Goal: Task Accomplishment & Management: Complete application form

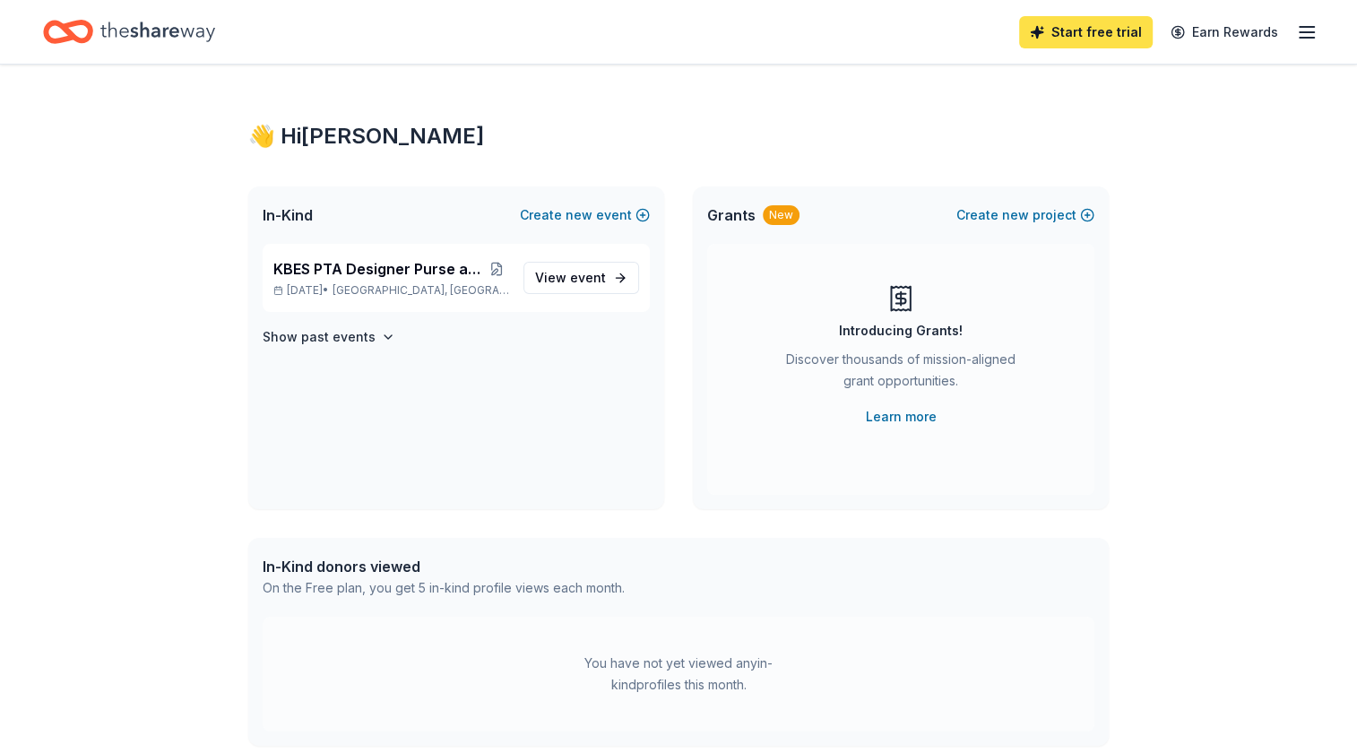
click at [1059, 32] on link "Start free trial" at bounding box center [1086, 32] width 134 height 32
click at [1079, 26] on link "Start free trial" at bounding box center [1086, 32] width 134 height 32
click at [1085, 28] on link "Start free trial" at bounding box center [1086, 32] width 134 height 32
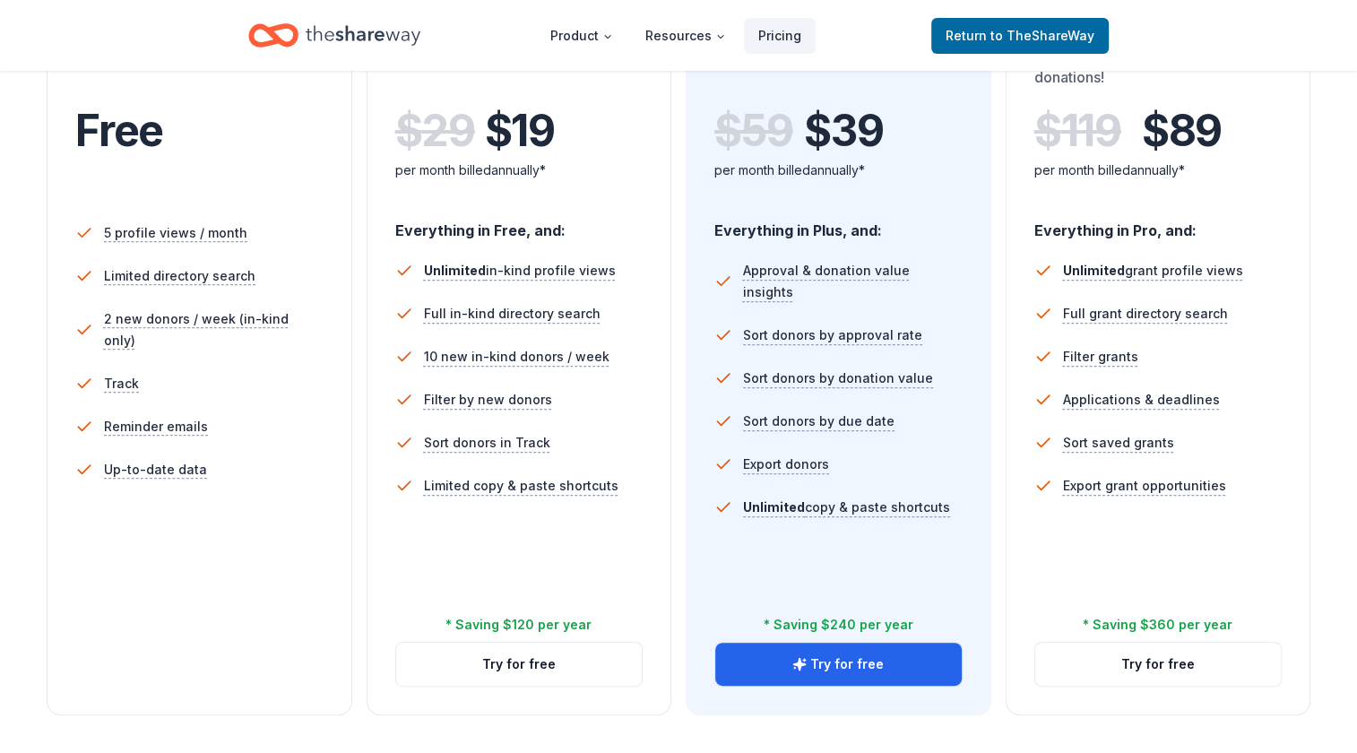
scroll to position [410, 0]
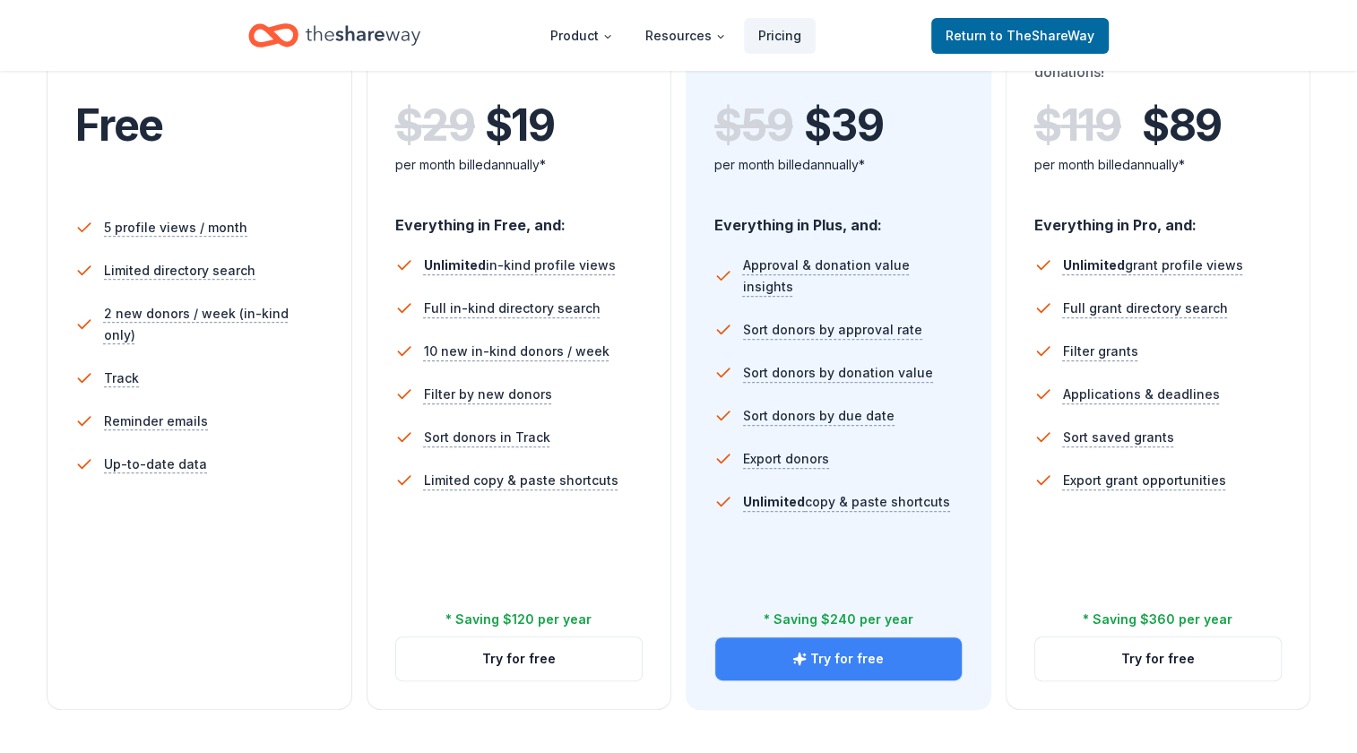
click at [878, 602] on button "Try for free" at bounding box center [838, 658] width 247 height 43
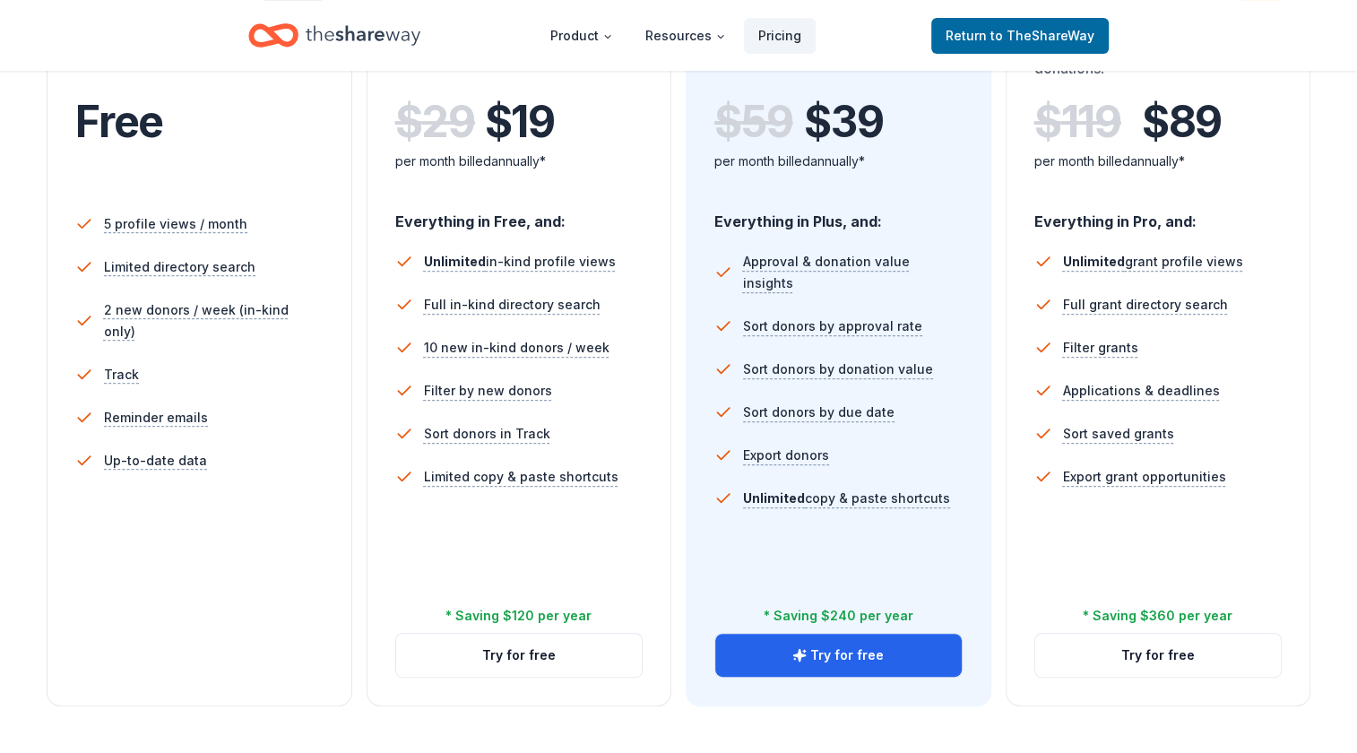
scroll to position [414, 0]
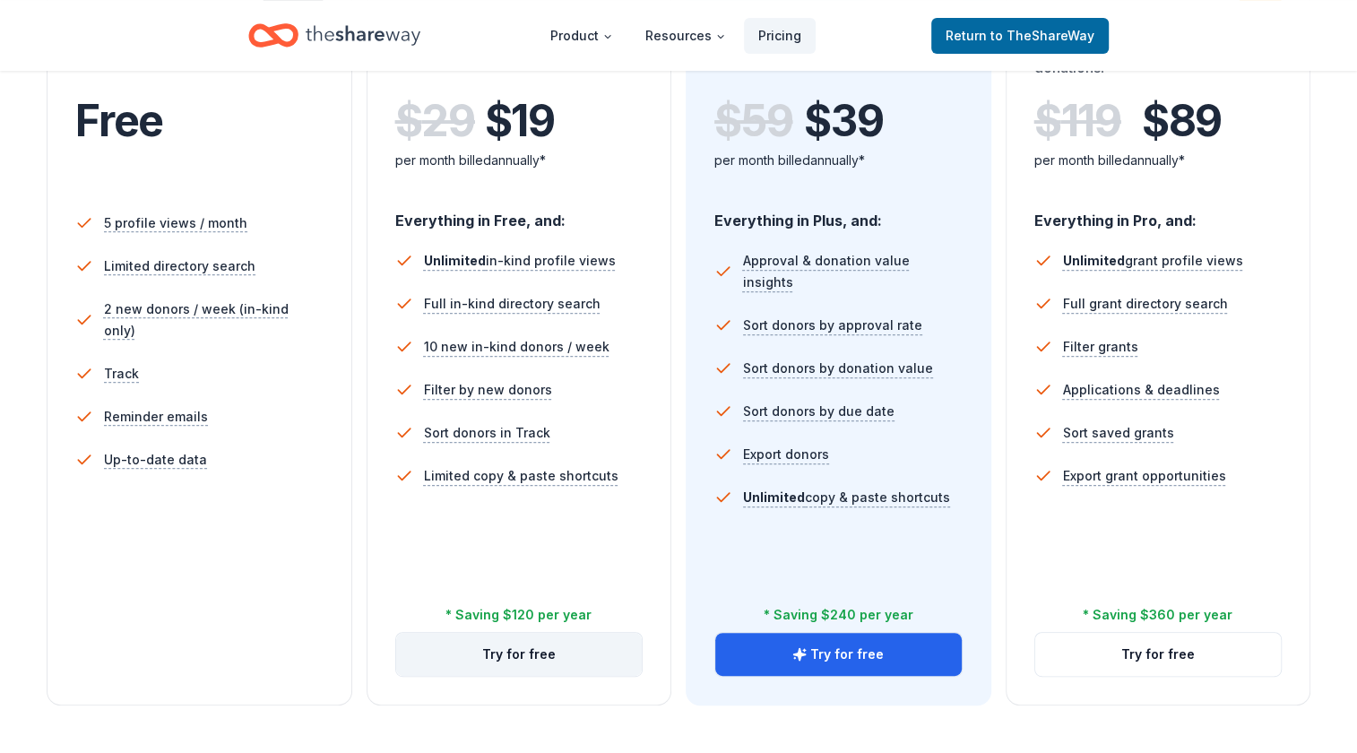
click at [565, 650] on button "Try for free" at bounding box center [519, 654] width 247 height 43
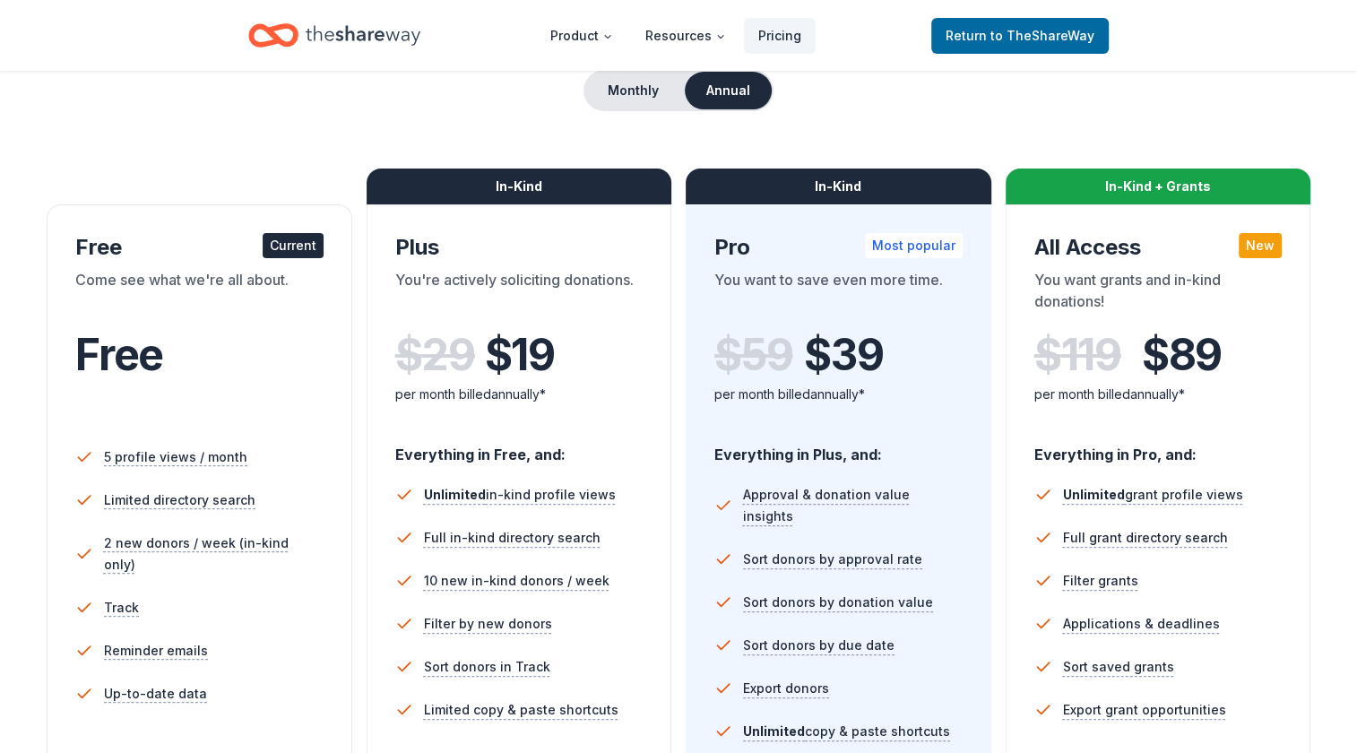
scroll to position [420, 0]
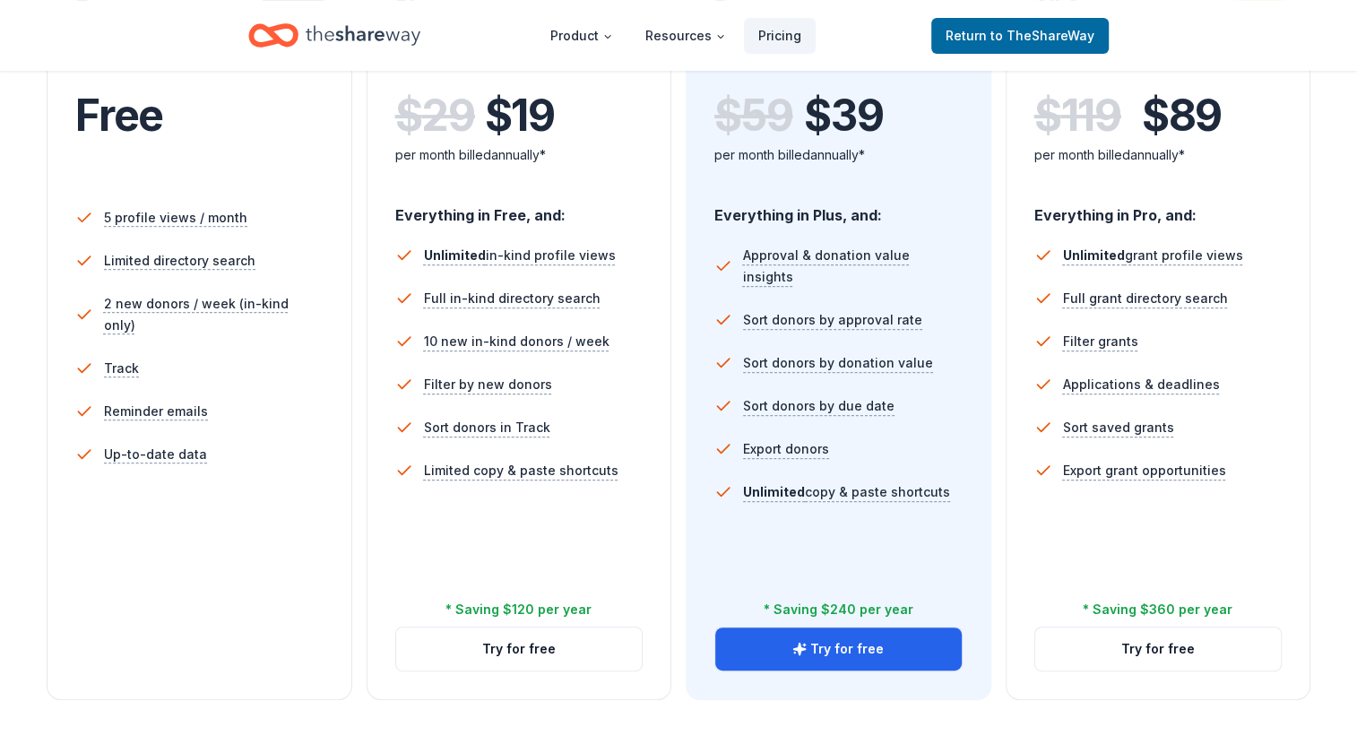
click at [250, 449] on li "Up-to-date data" at bounding box center [199, 454] width 248 height 43
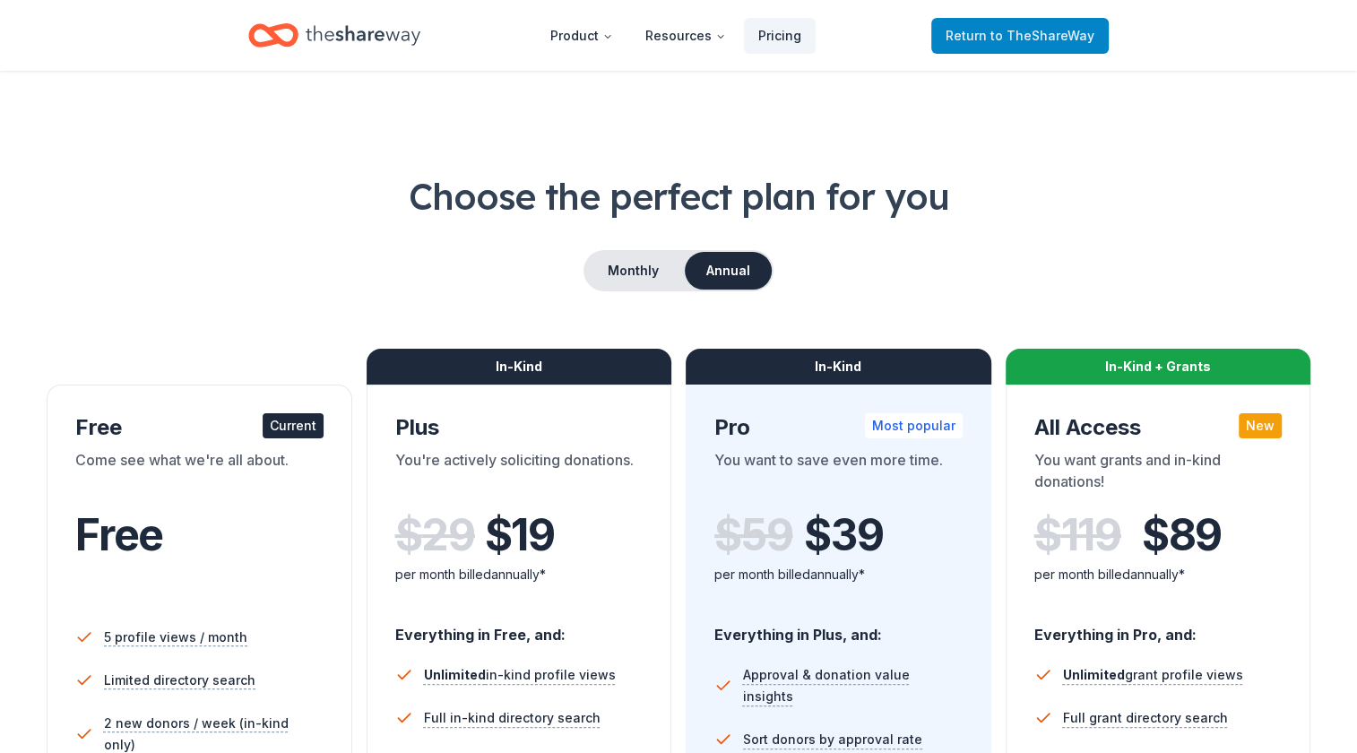
click at [983, 39] on span "Return to TheShareWay" at bounding box center [1020, 36] width 149 height 22
click at [991, 39] on span "Return to TheShareWay" at bounding box center [1020, 36] width 149 height 22
click at [992, 39] on span "Return to TheShareWay" at bounding box center [1020, 36] width 149 height 22
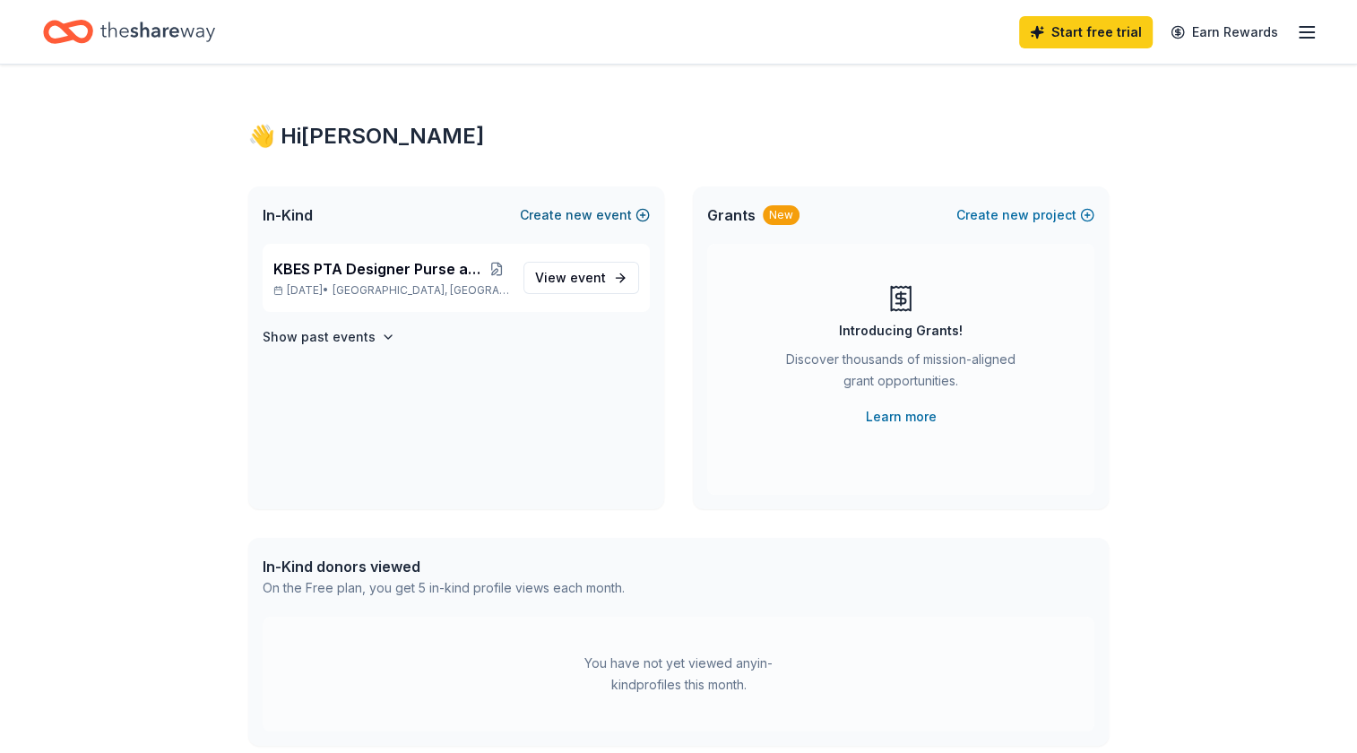
click at [597, 212] on button "Create new event" at bounding box center [585, 215] width 130 height 22
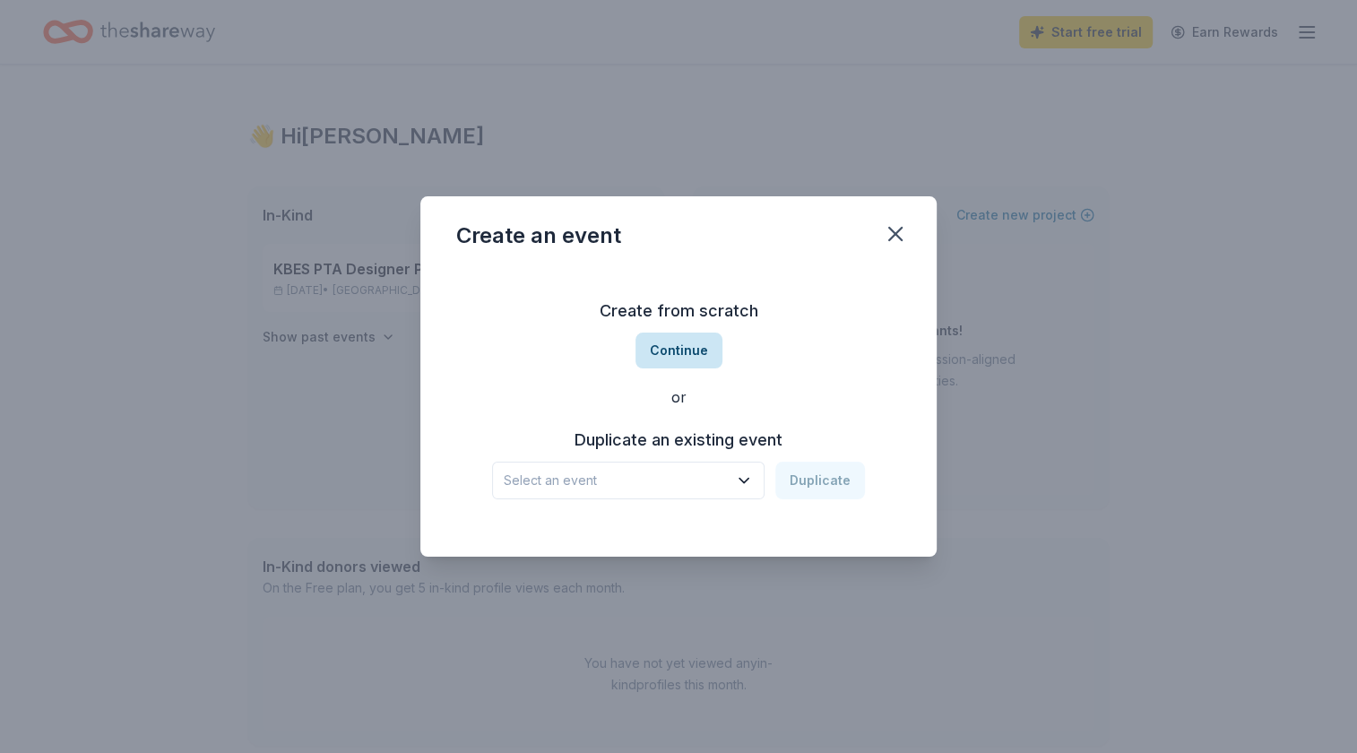
click at [687, 356] on button "Continue" at bounding box center [679, 351] width 87 height 36
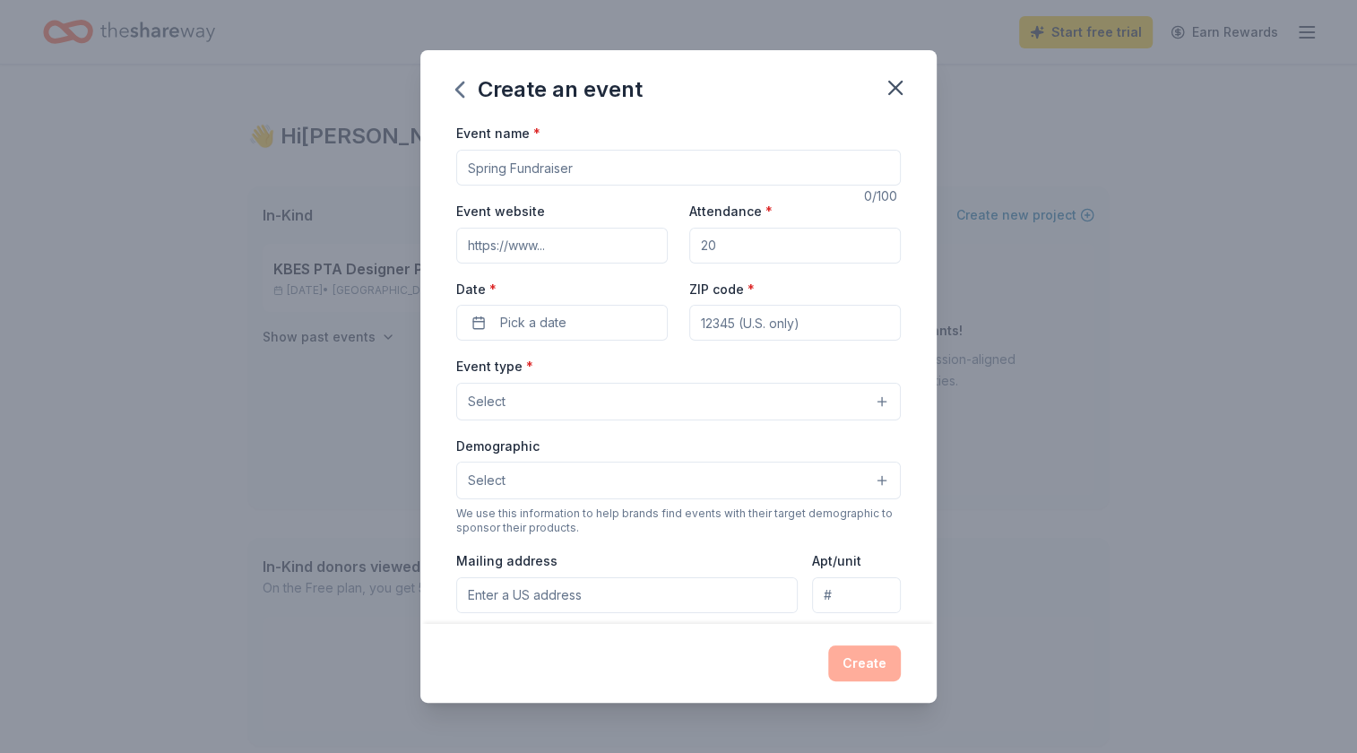
click at [561, 170] on input "Event name *" at bounding box center [678, 168] width 445 height 36
type input "Night at the Races Gala"
click at [736, 247] on input "Attendance *" at bounding box center [795, 246] width 212 height 36
type input "200"
click at [574, 318] on button "Pick a date" at bounding box center [562, 323] width 212 height 36
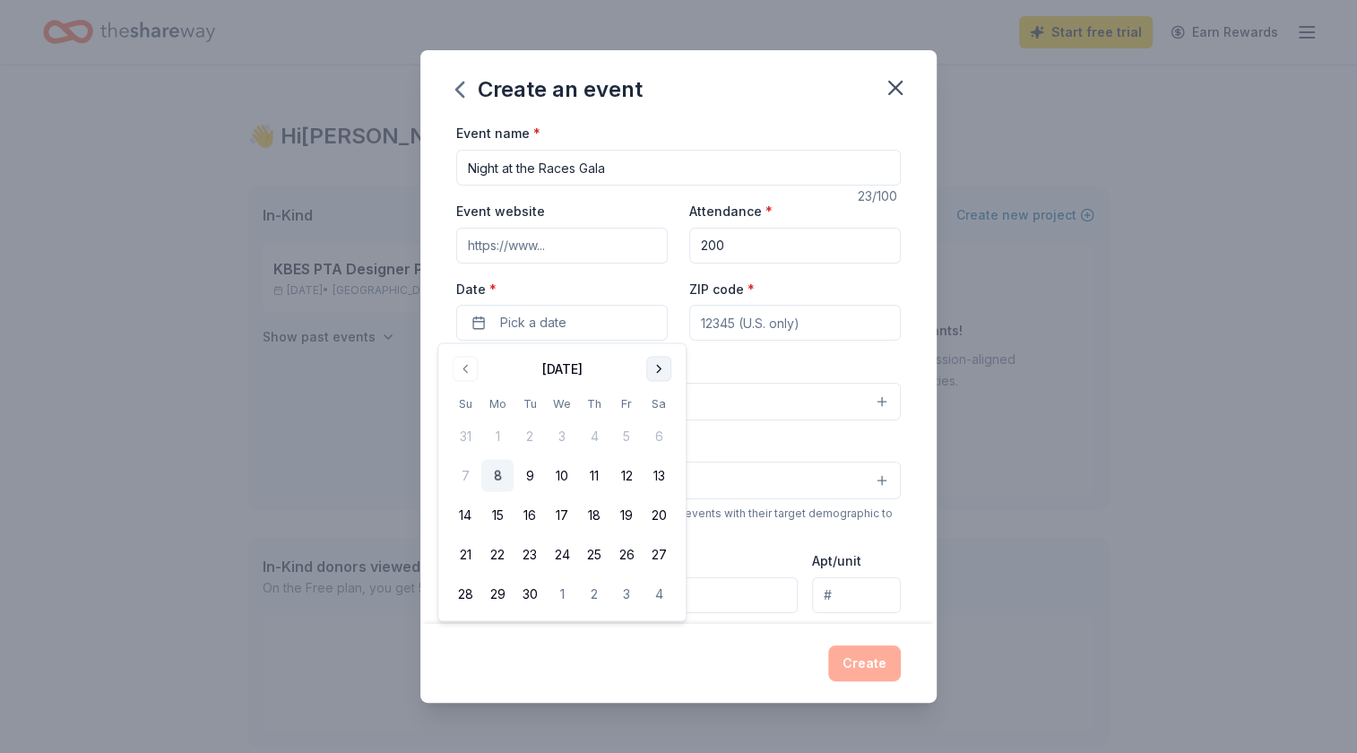
click at [658, 369] on button "Go to next month" at bounding box center [658, 369] width 25 height 25
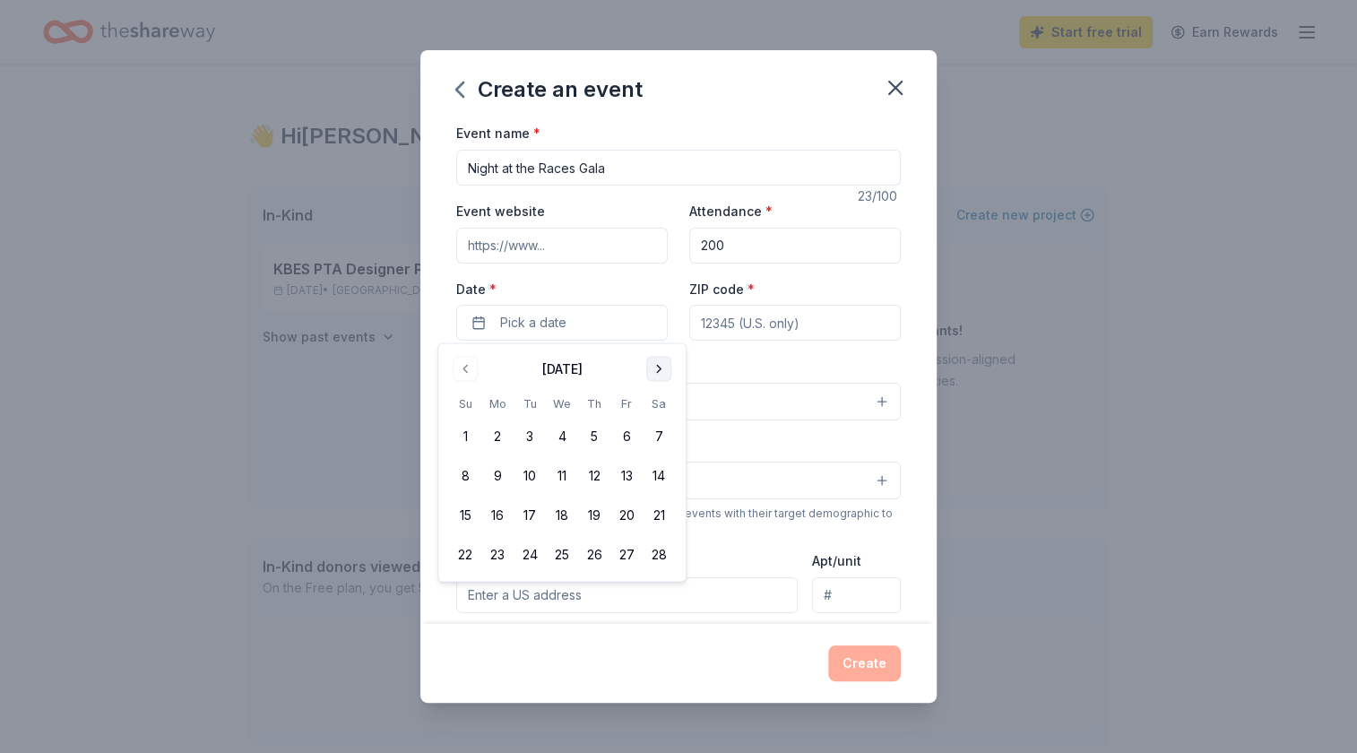
click at [658, 369] on button "Go to next month" at bounding box center [658, 369] width 25 height 25
click at [626, 517] on button "17" at bounding box center [627, 515] width 32 height 32
click at [773, 322] on input "ZIP code *" at bounding box center [795, 323] width 212 height 36
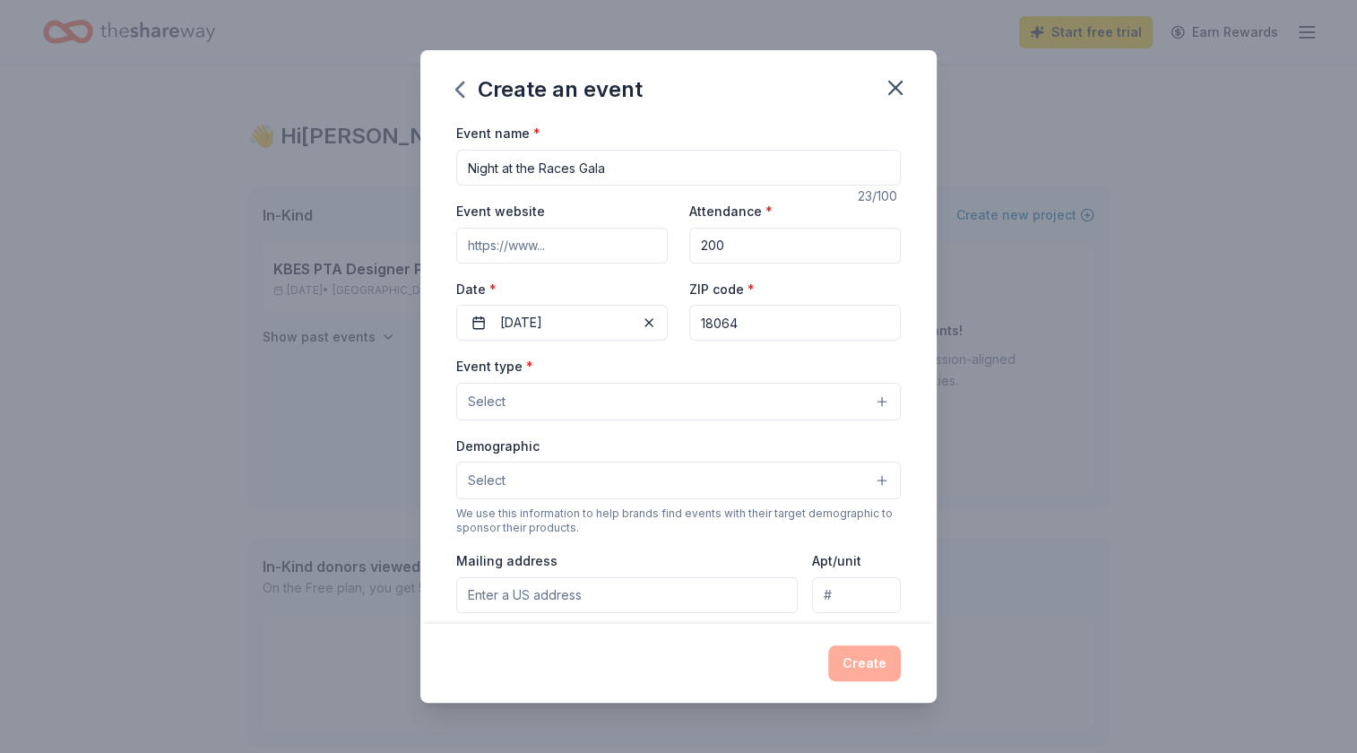
type input "18064"
click at [632, 402] on button "Select" at bounding box center [678, 402] width 445 height 38
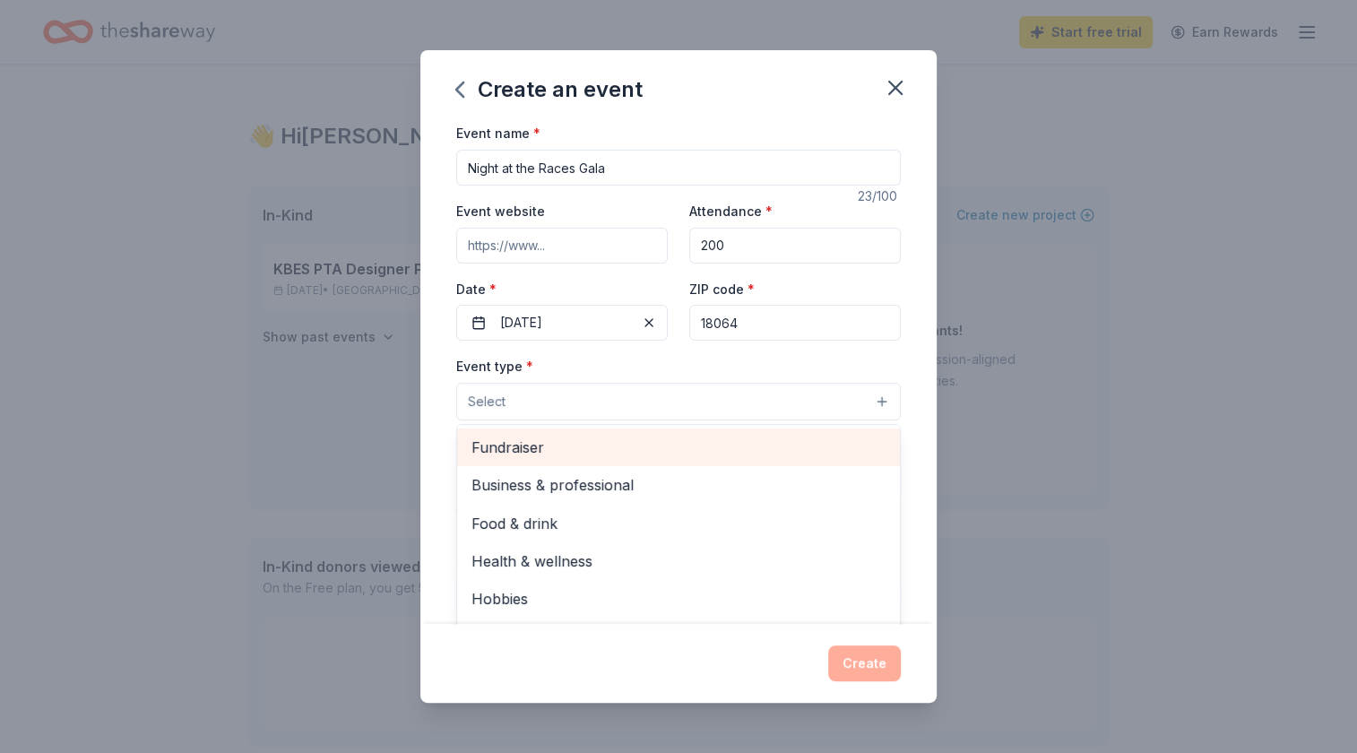
click at [633, 449] on span "Fundraiser" at bounding box center [679, 447] width 414 height 23
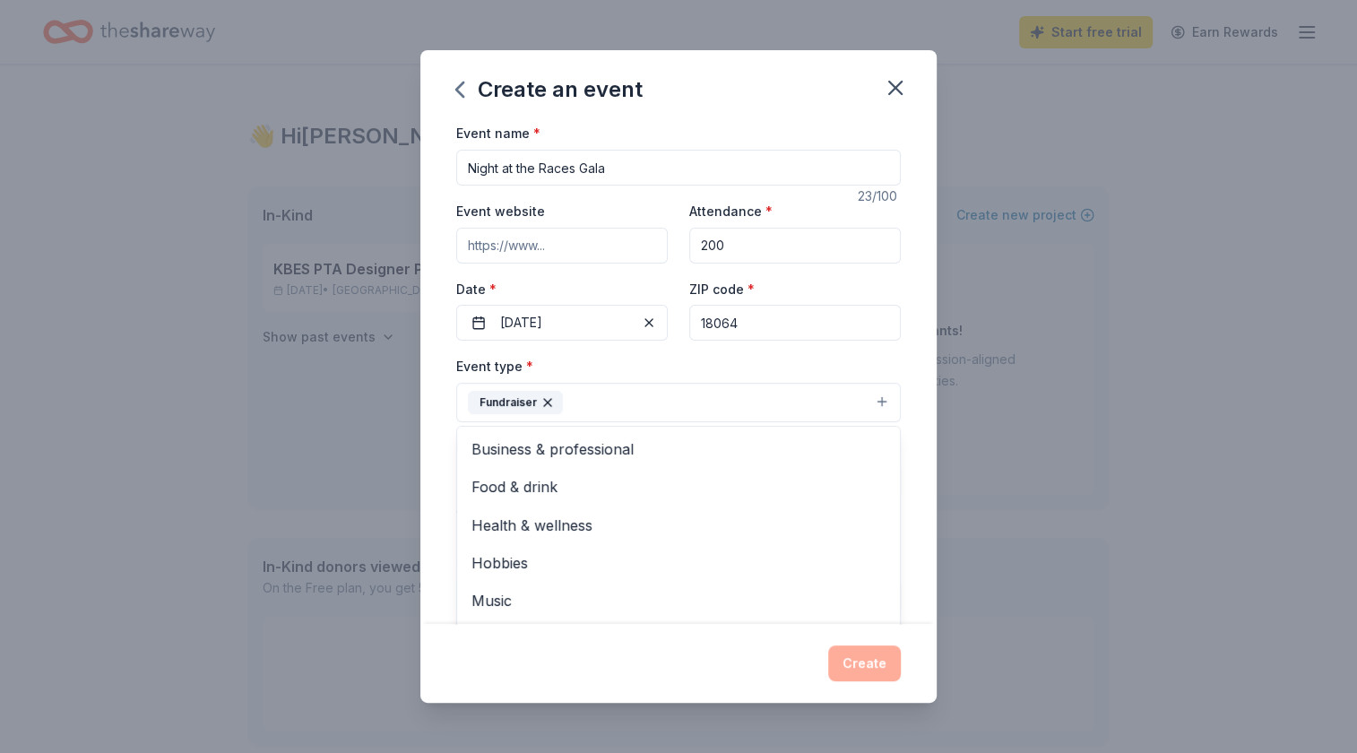
click at [922, 440] on div "Event name * Night at the Races Gala 23 /100 Event website Attendance * 200 Dat…" at bounding box center [678, 372] width 516 height 501
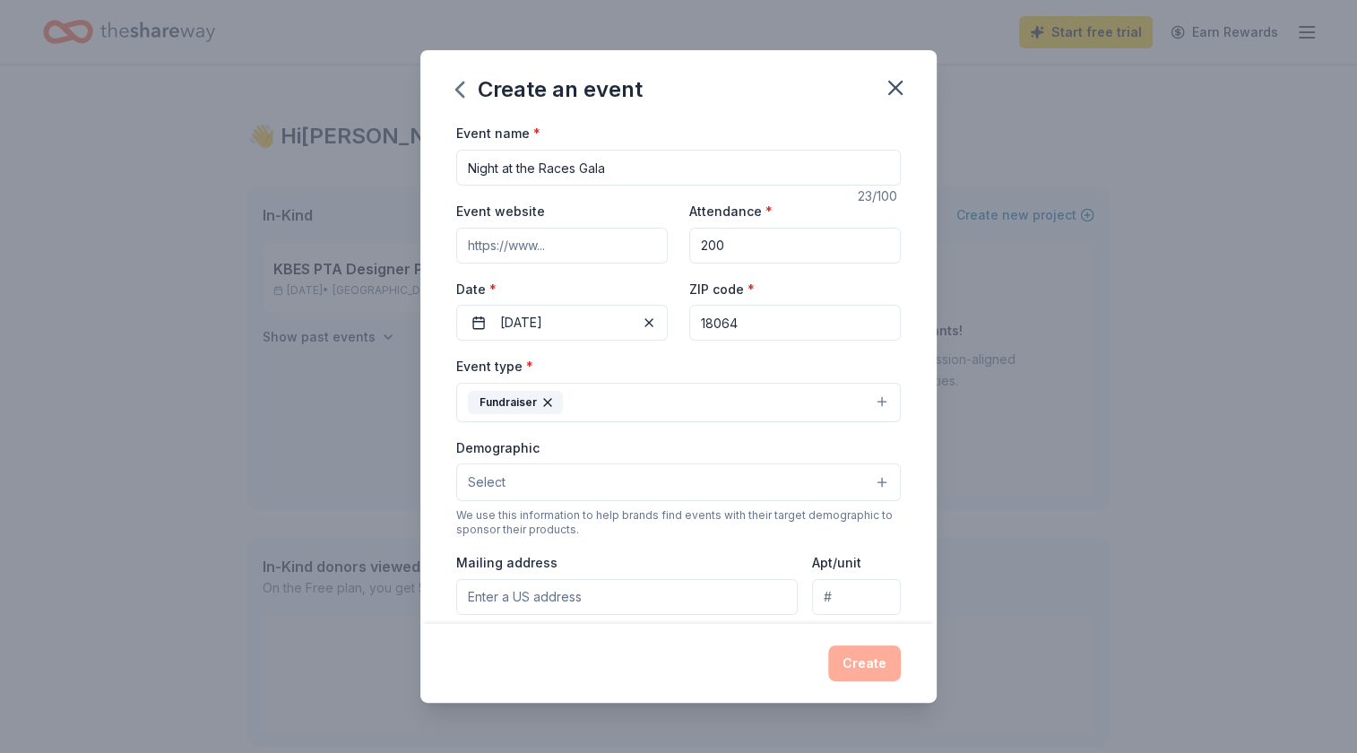
click at [620, 477] on button "Select" at bounding box center [678, 482] width 445 height 38
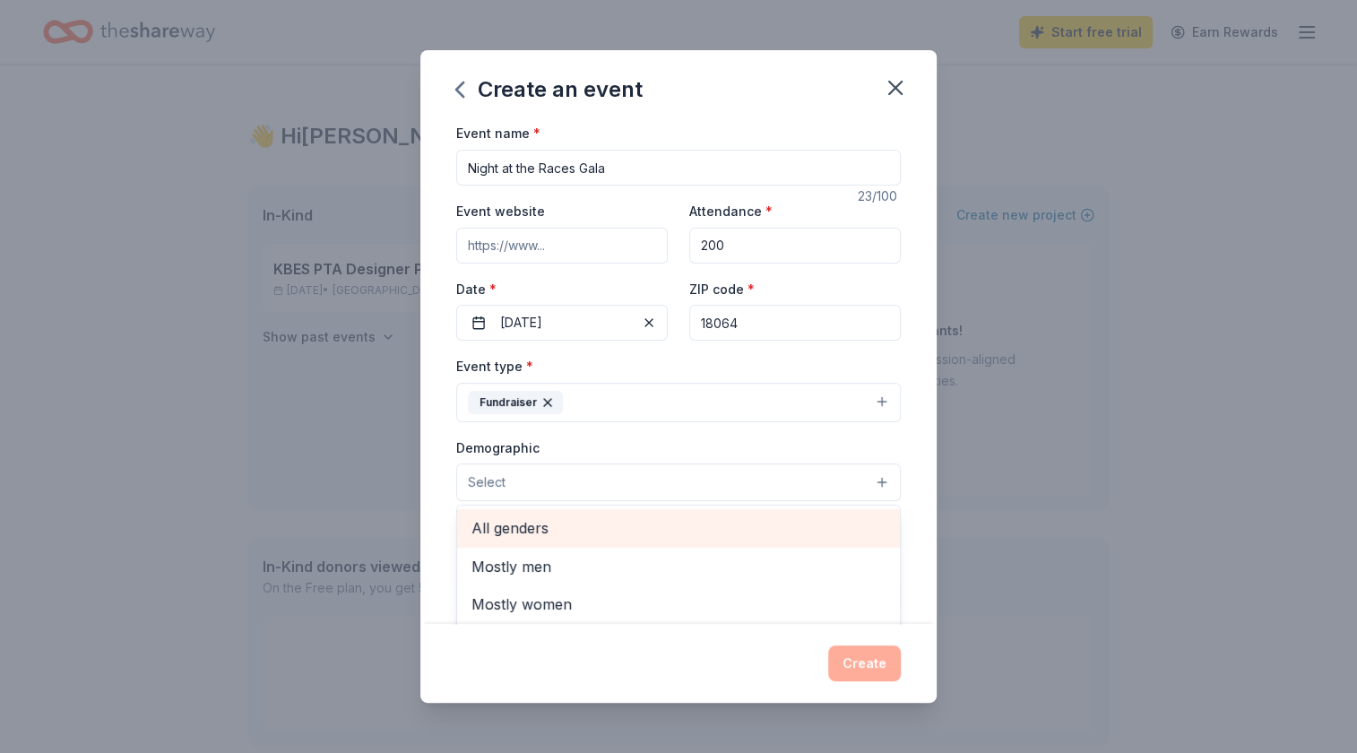
click at [616, 533] on span "All genders" at bounding box center [679, 527] width 414 height 23
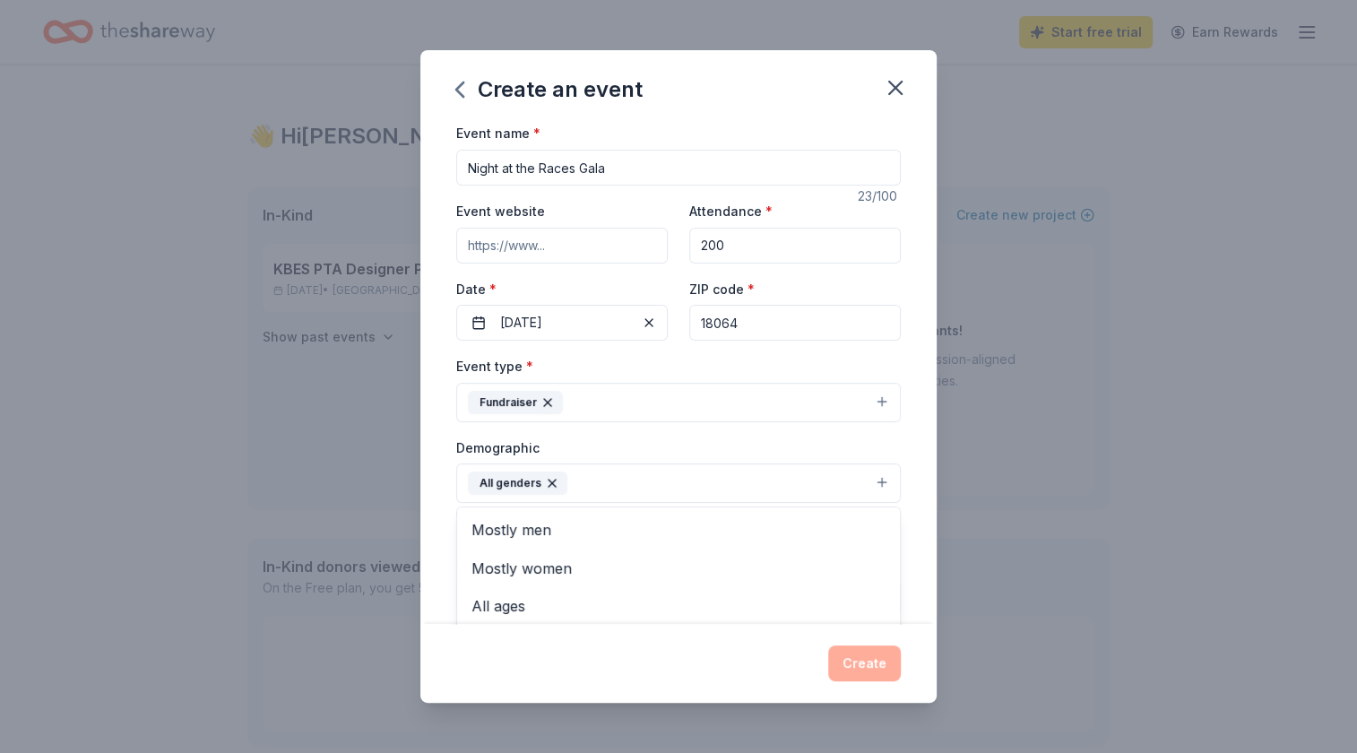
click at [924, 512] on div "Event name * Night at the Races Gala 23 /100 Event website Attendance * 200 Dat…" at bounding box center [678, 372] width 516 height 501
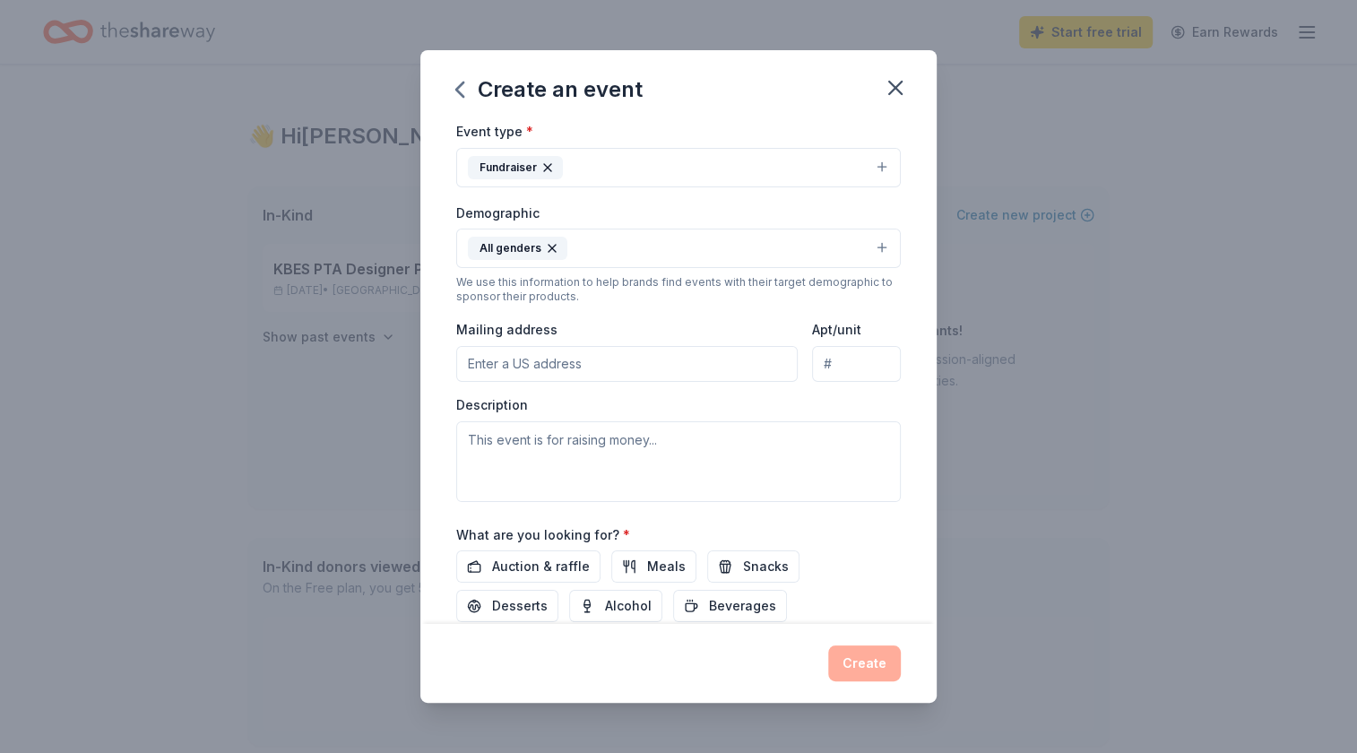
scroll to position [238, 0]
click at [575, 347] on input "Mailing address" at bounding box center [627, 361] width 342 height 36
type input "482 Arthurs Ct."
click at [668, 432] on textarea at bounding box center [678, 459] width 445 height 81
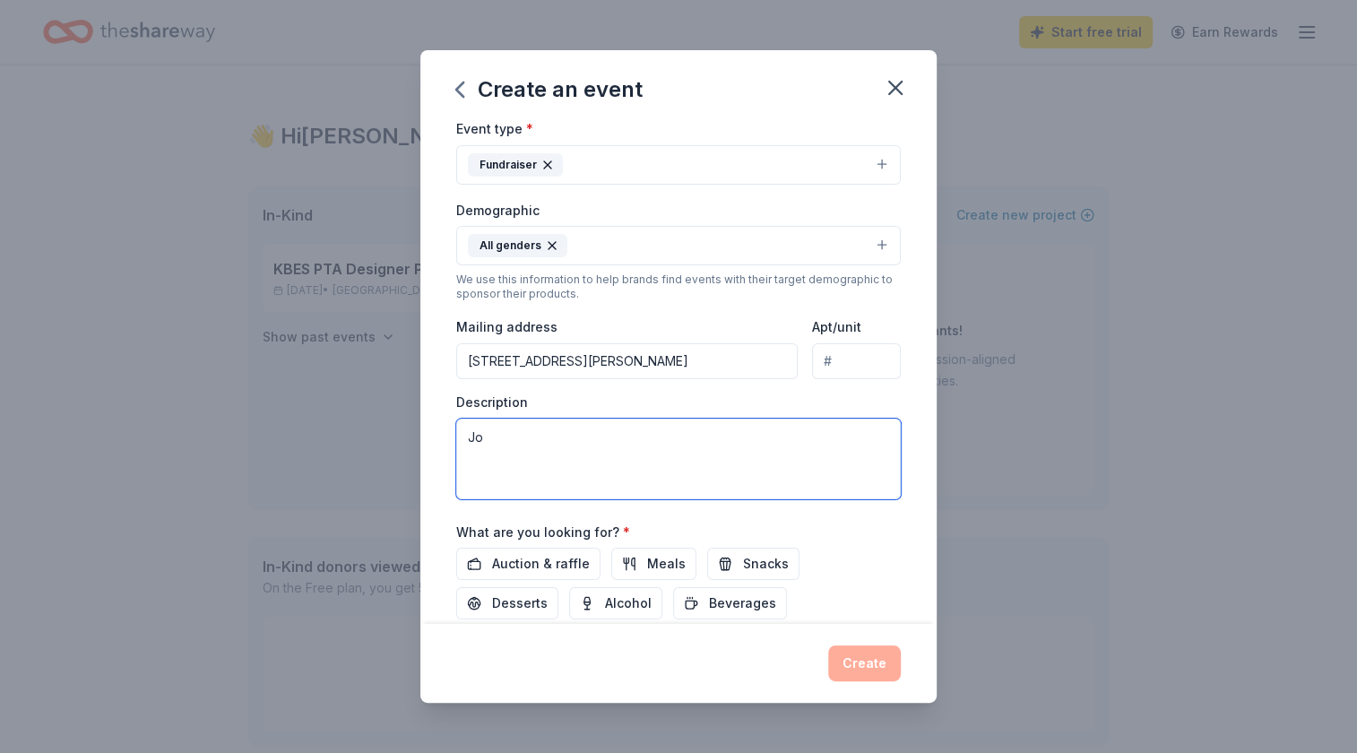
type textarea "J"
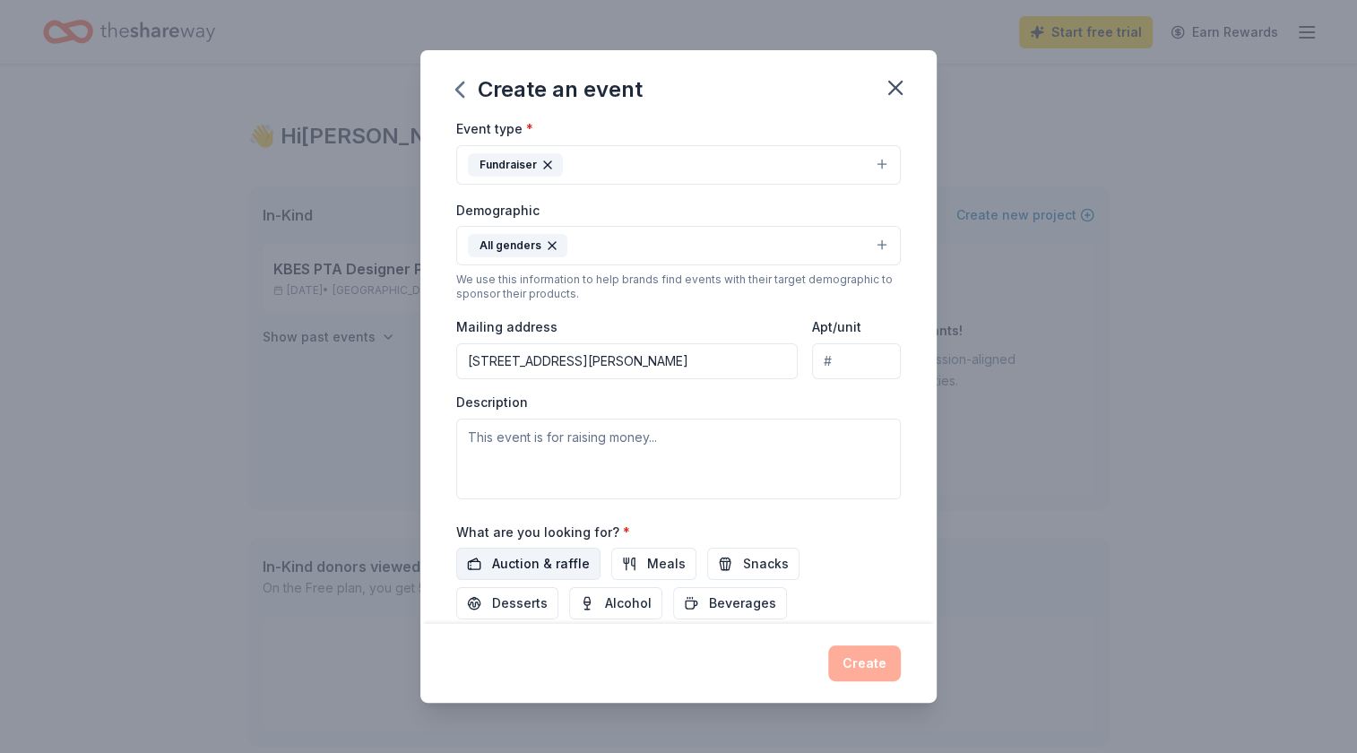
click at [576, 558] on span "Auction & raffle" at bounding box center [541, 564] width 98 height 22
click at [569, 591] on button "Alcohol" at bounding box center [615, 603] width 93 height 32
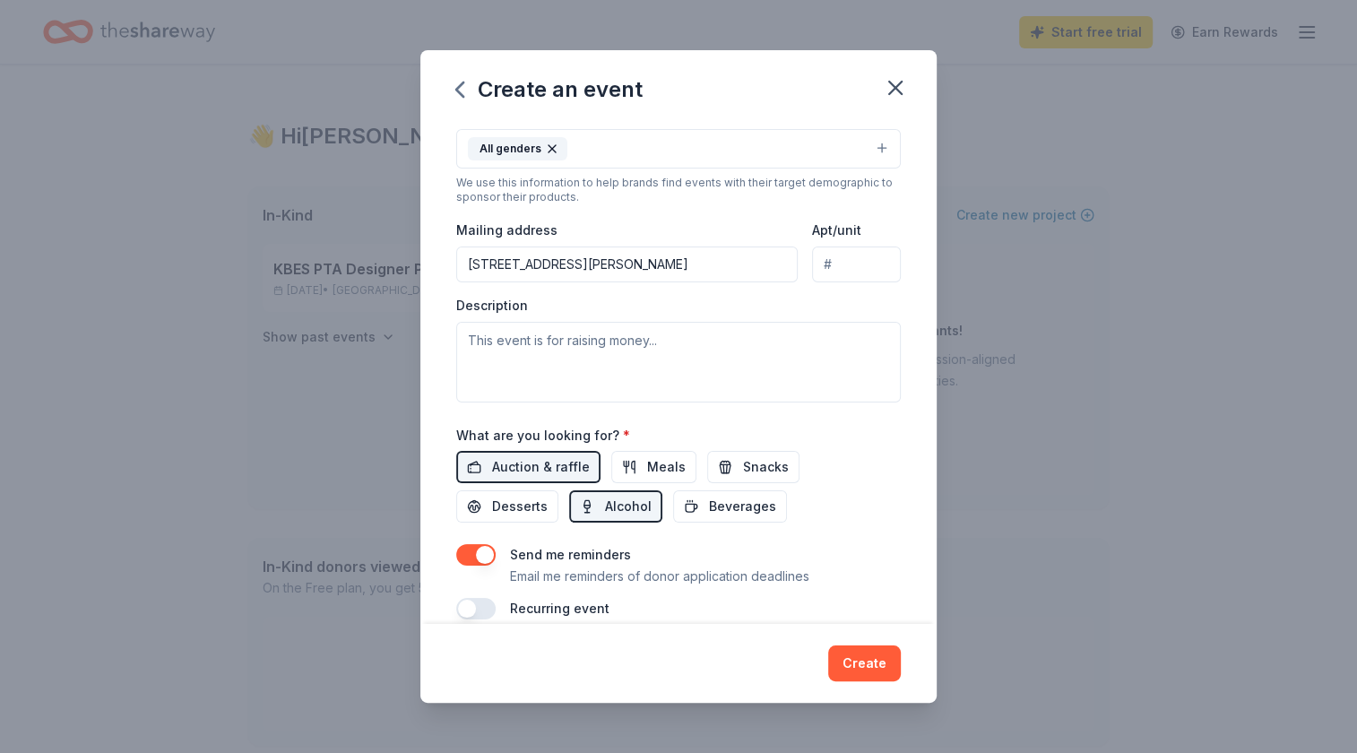
scroll to position [348, 0]
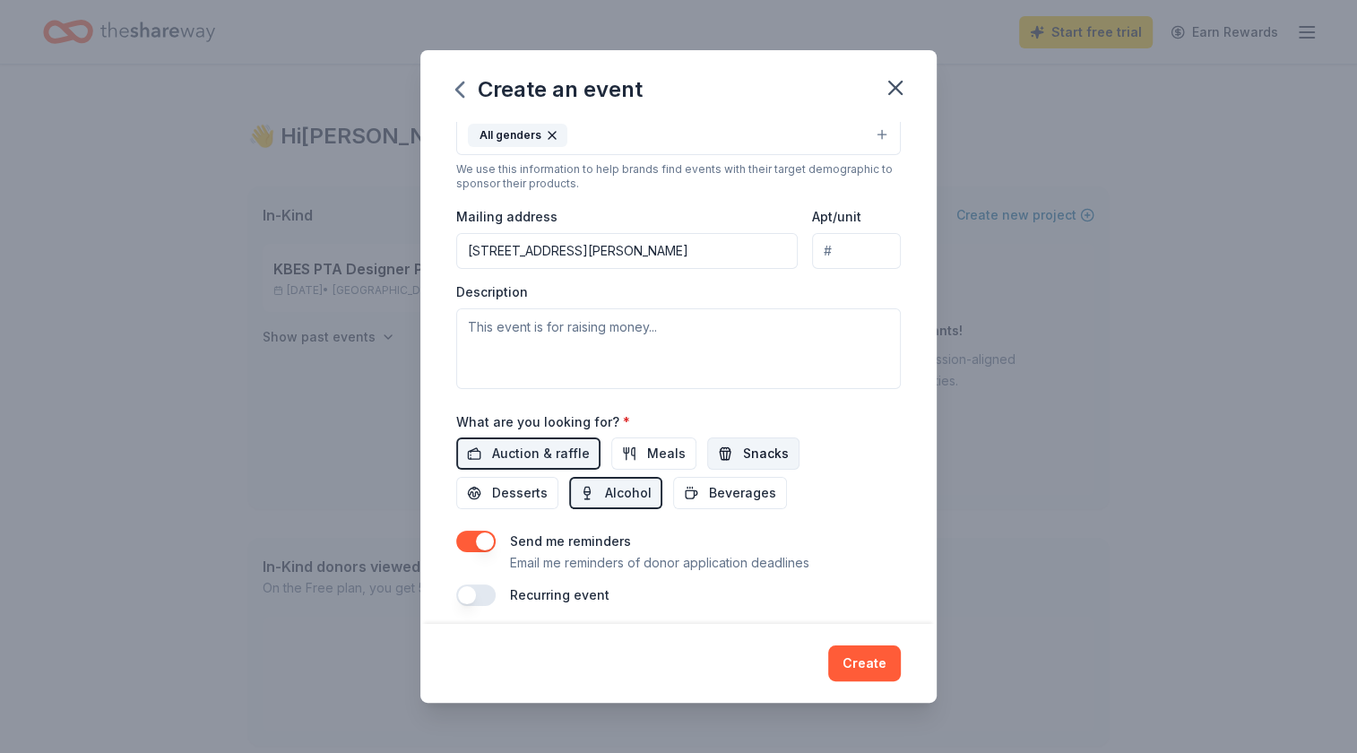
click at [752, 443] on span "Snacks" at bounding box center [766, 454] width 46 height 22
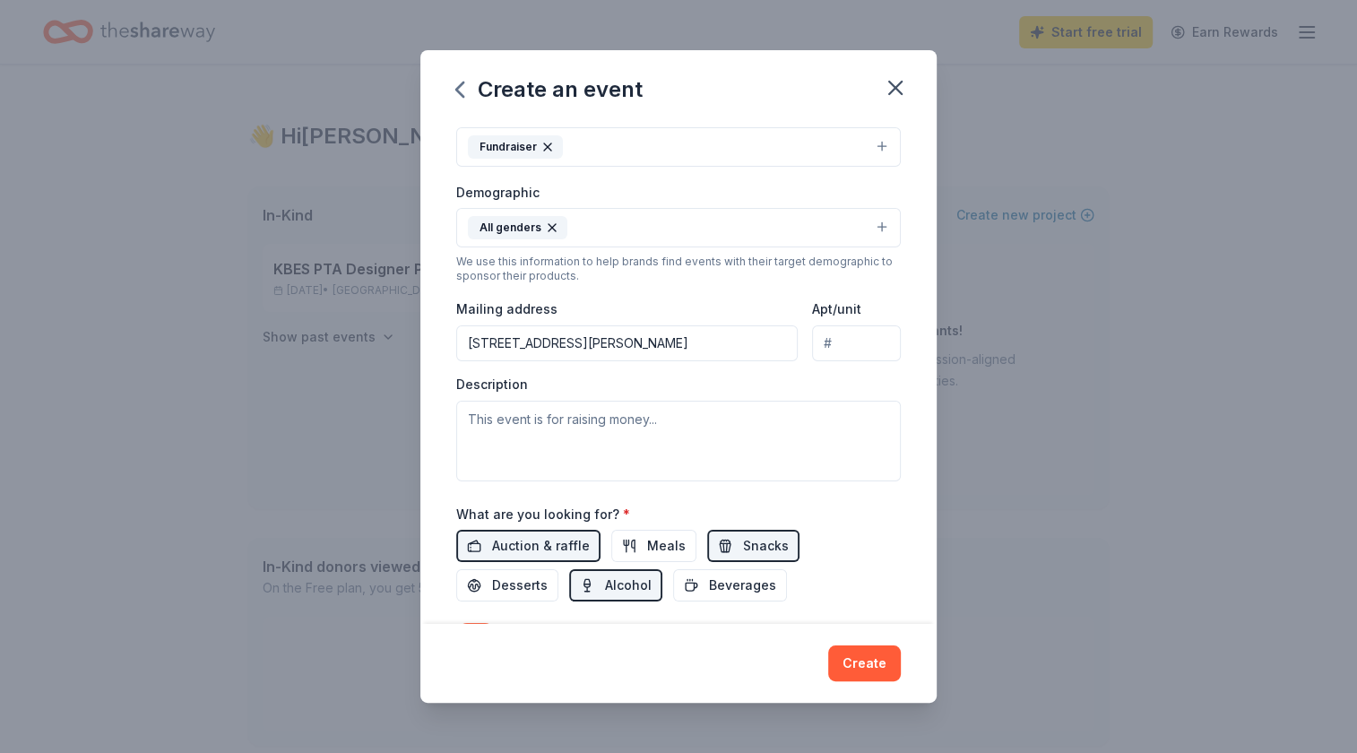
scroll to position [252, 0]
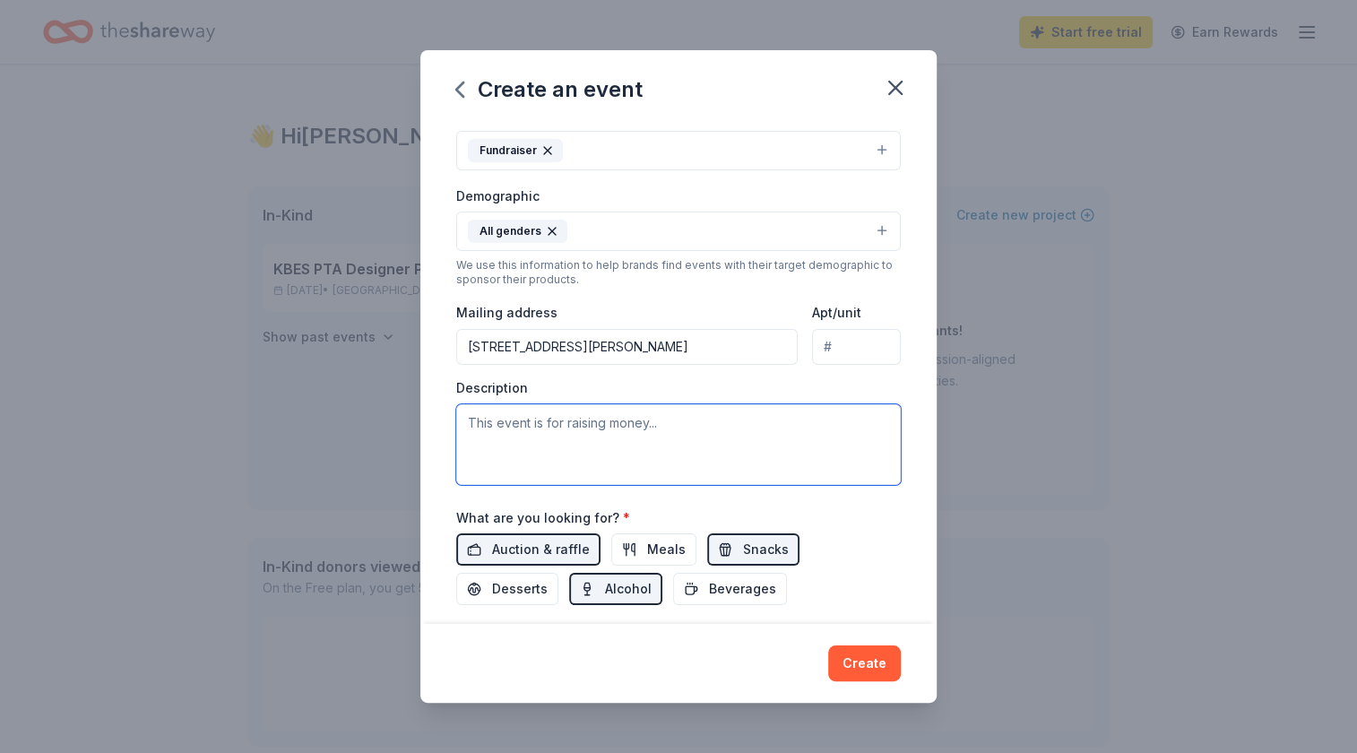
click at [655, 436] on textarea at bounding box center [678, 444] width 445 height 81
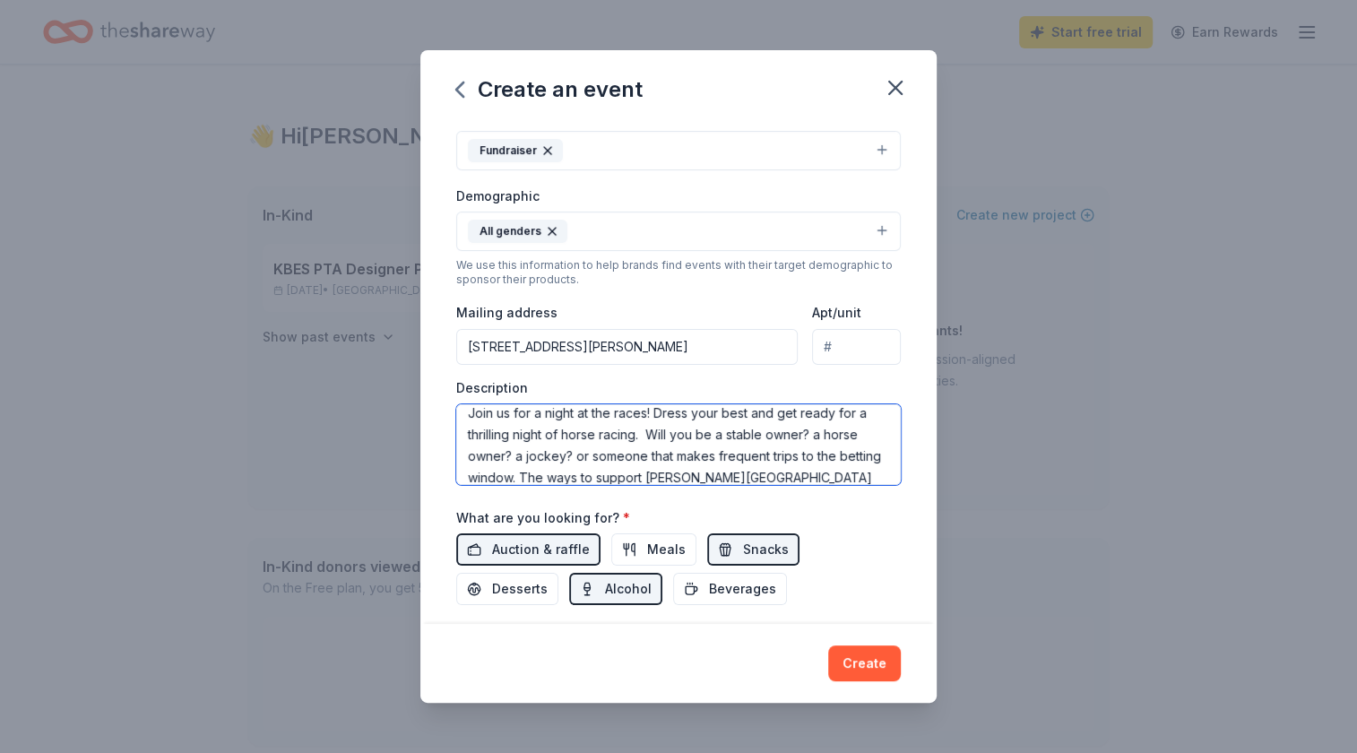
scroll to position [32, 0]
type textarea "Join us for a night at the races! Dress your best and get ready for a thrilling…"
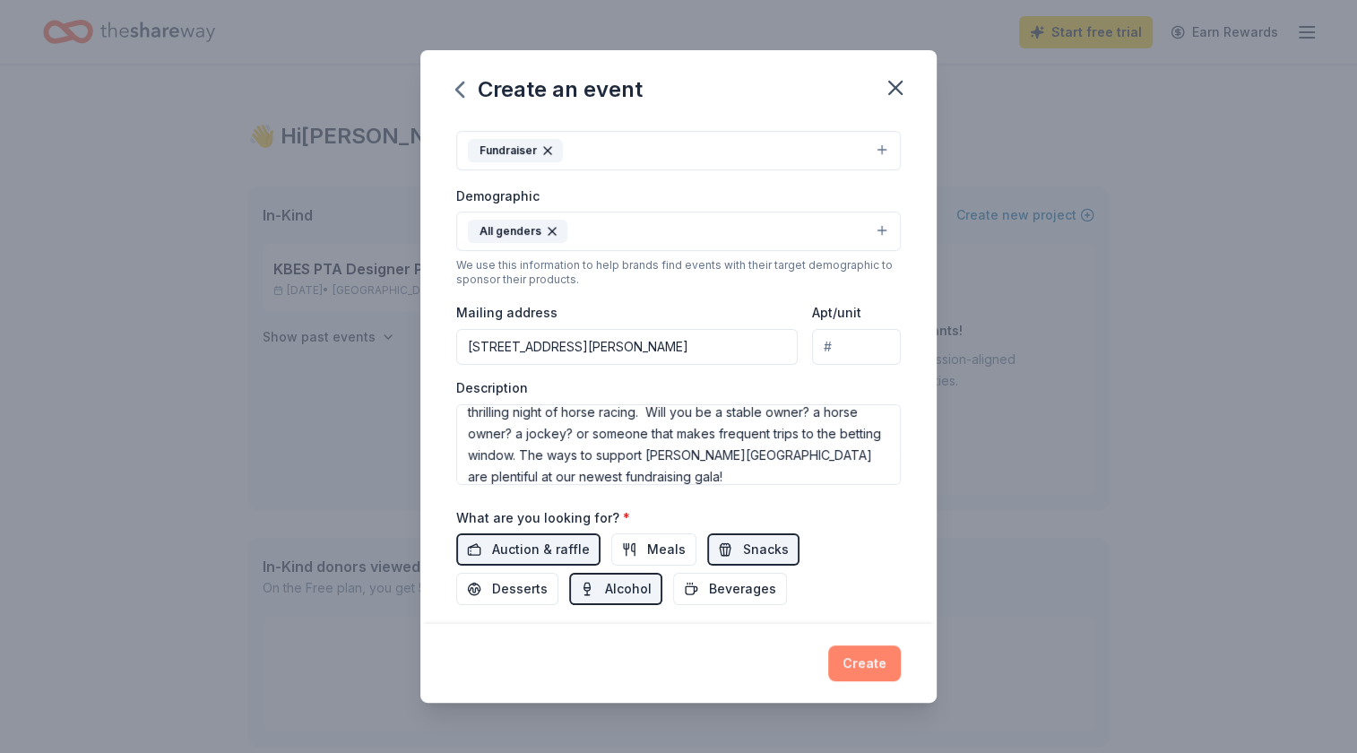
click at [869, 668] on button "Create" at bounding box center [864, 663] width 73 height 36
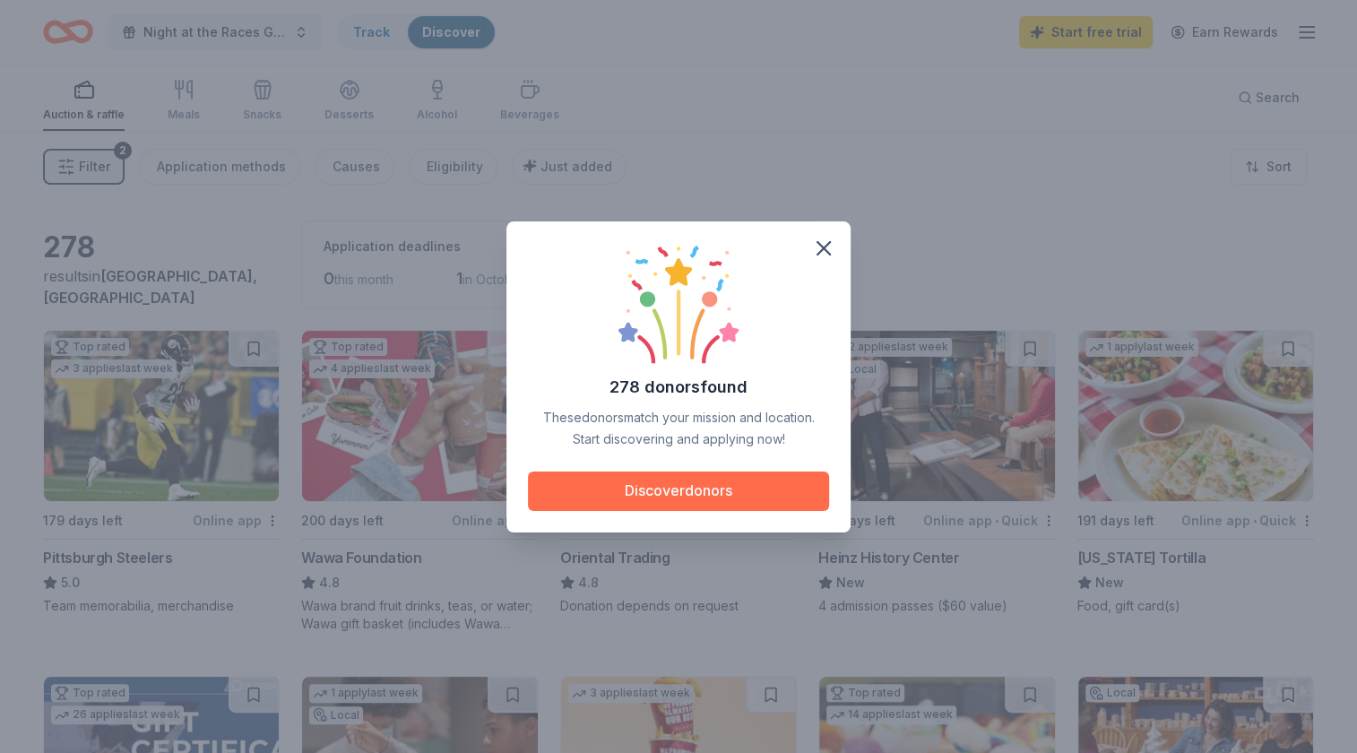
click at [757, 491] on button "Discover donors" at bounding box center [678, 491] width 301 height 39
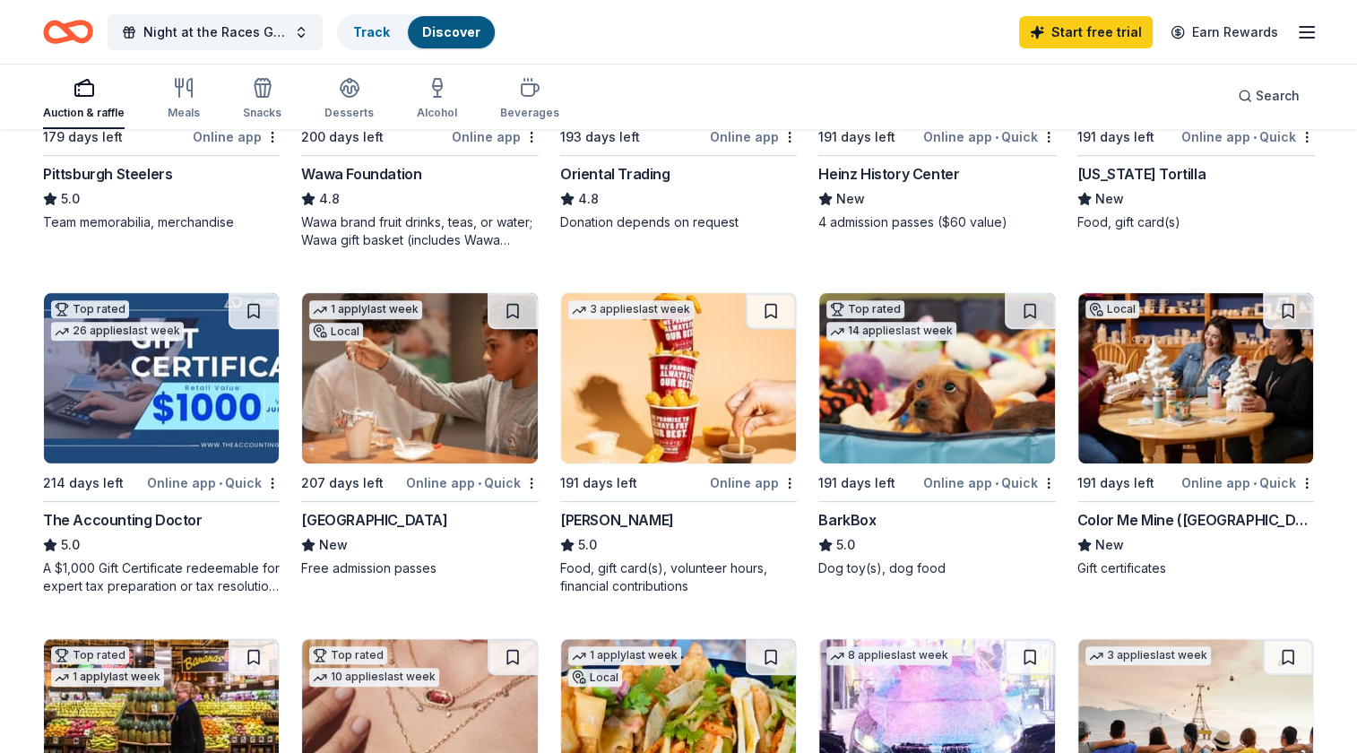
scroll to position [386, 0]
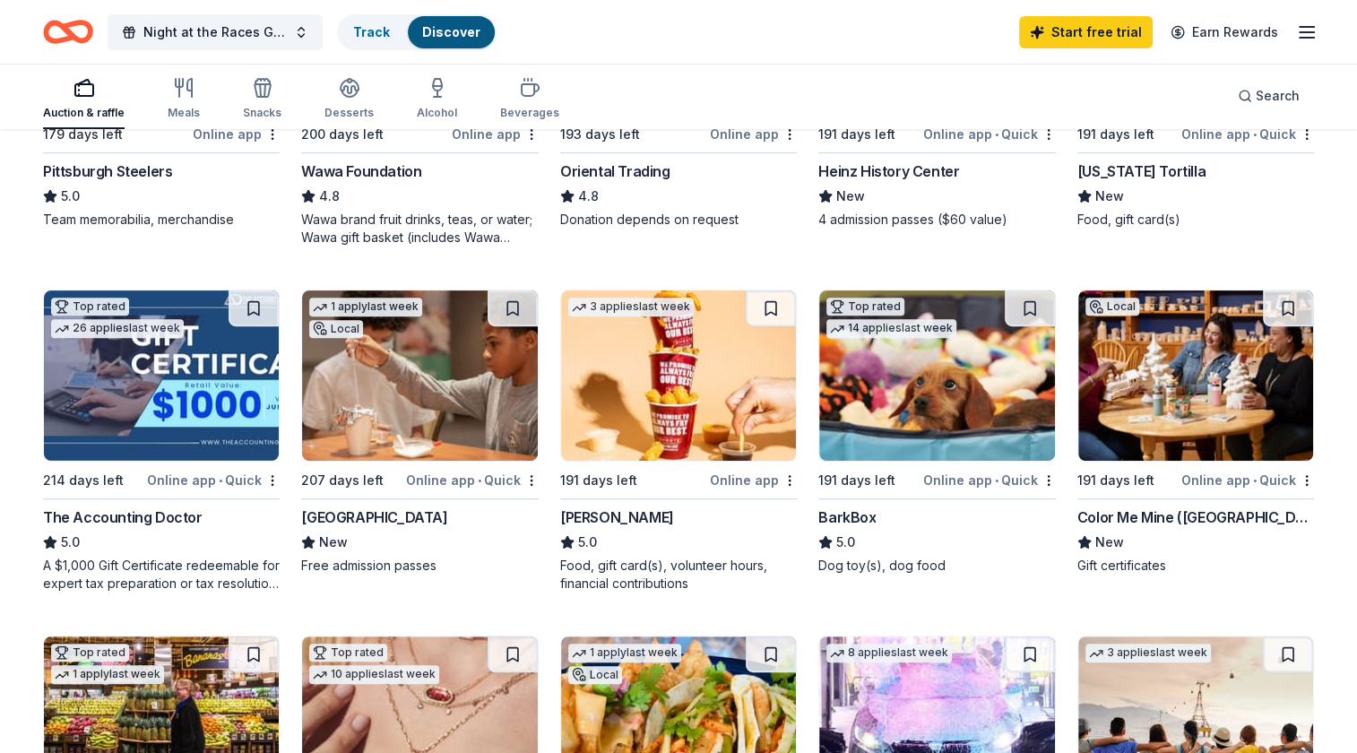
click at [1164, 445] on img at bounding box center [1195, 375] width 235 height 170
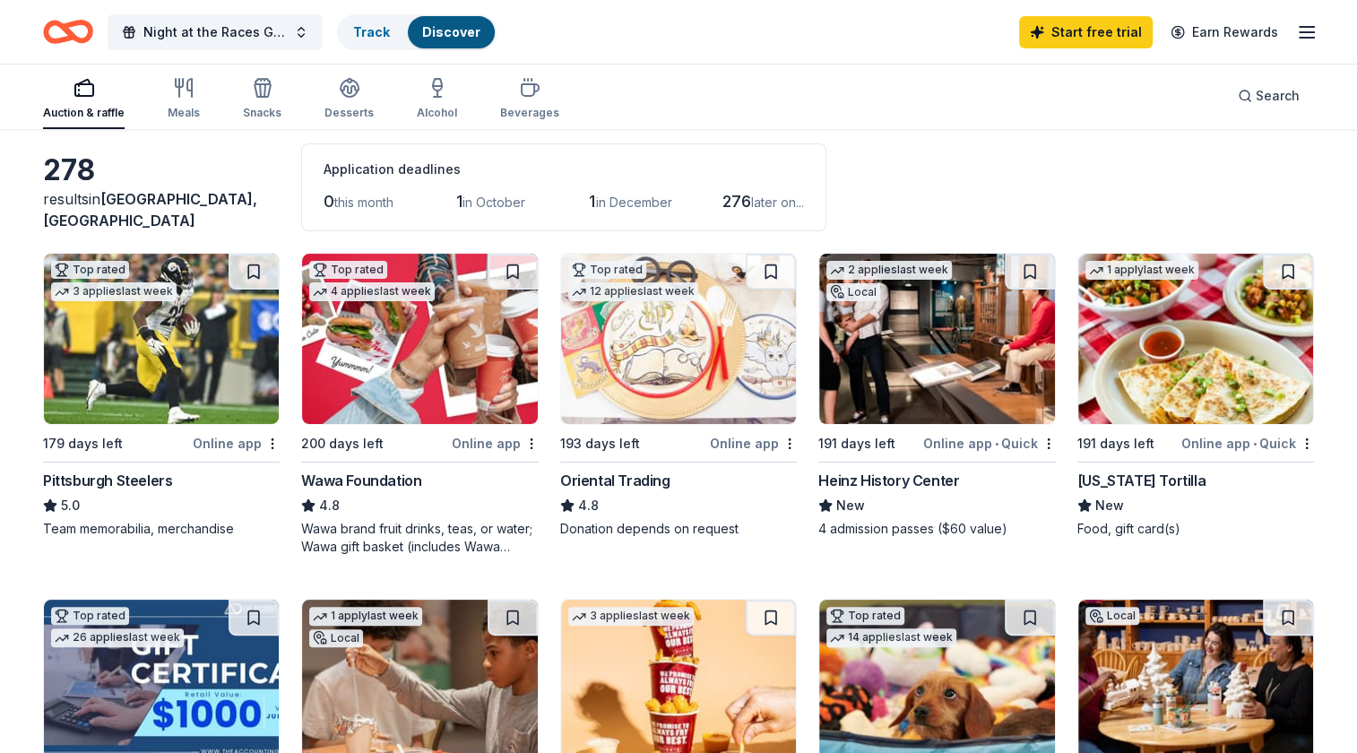
scroll to position [0, 0]
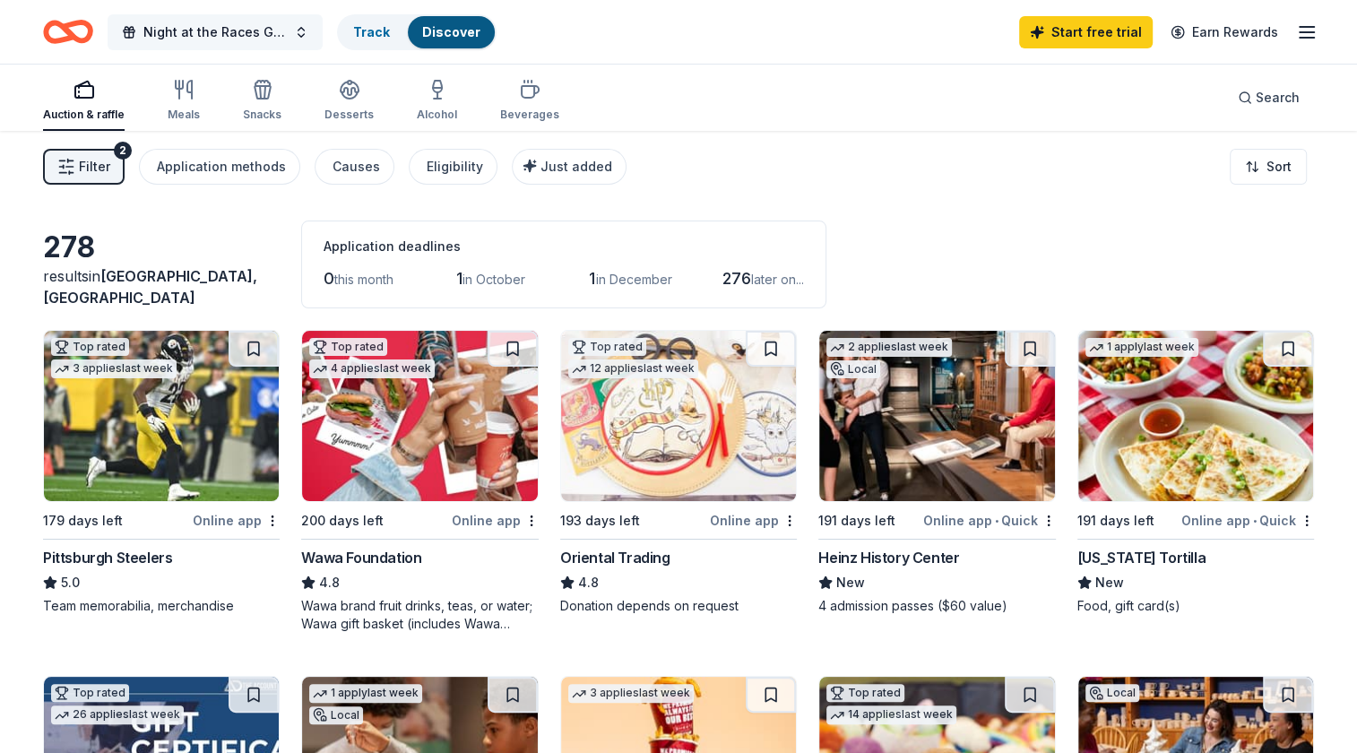
click at [293, 31] on button "Night at the Races Gala" at bounding box center [215, 32] width 215 height 36
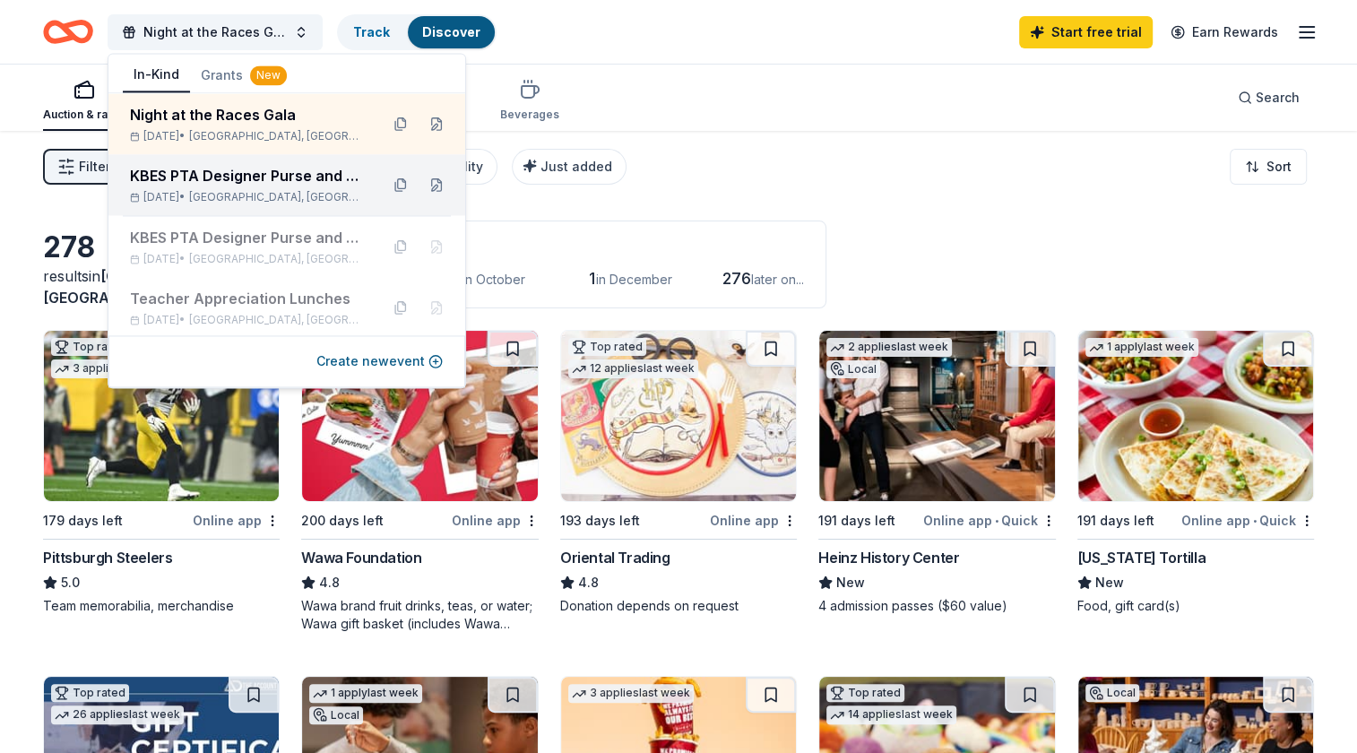
click at [307, 179] on div "KBES PTA Designer Purse and Cash Bingo" at bounding box center [247, 176] width 235 height 22
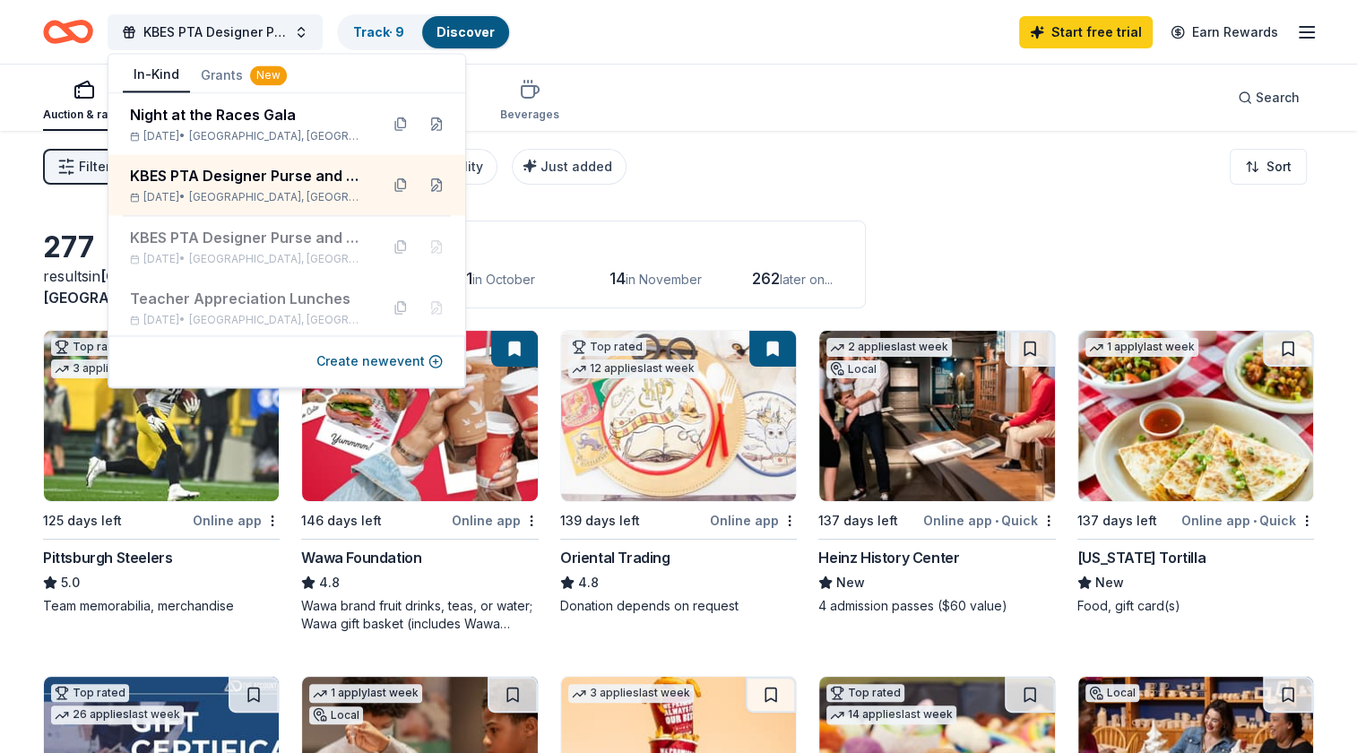
click at [727, 106] on div "Auction & raffle Meals Snacks Desserts Alcohol Beverages Search" at bounding box center [678, 98] width 1271 height 66
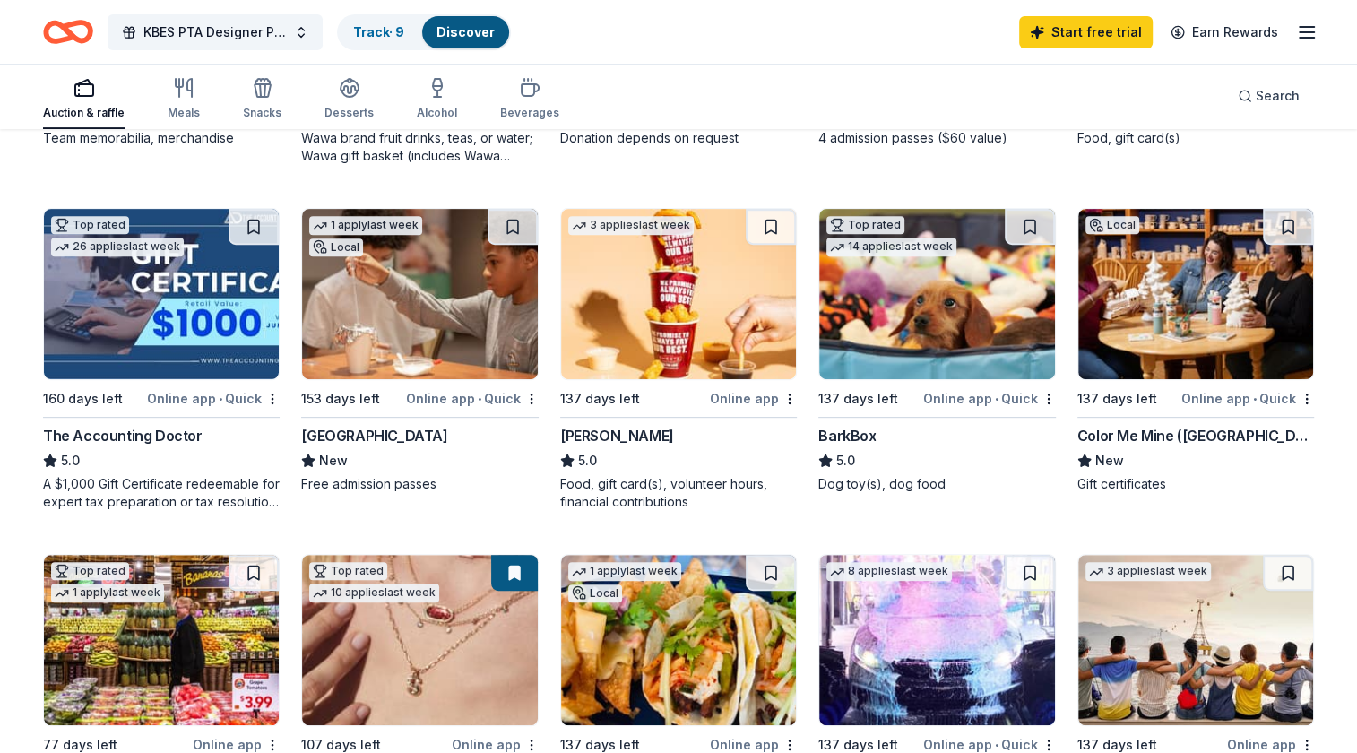
scroll to position [477, 0]
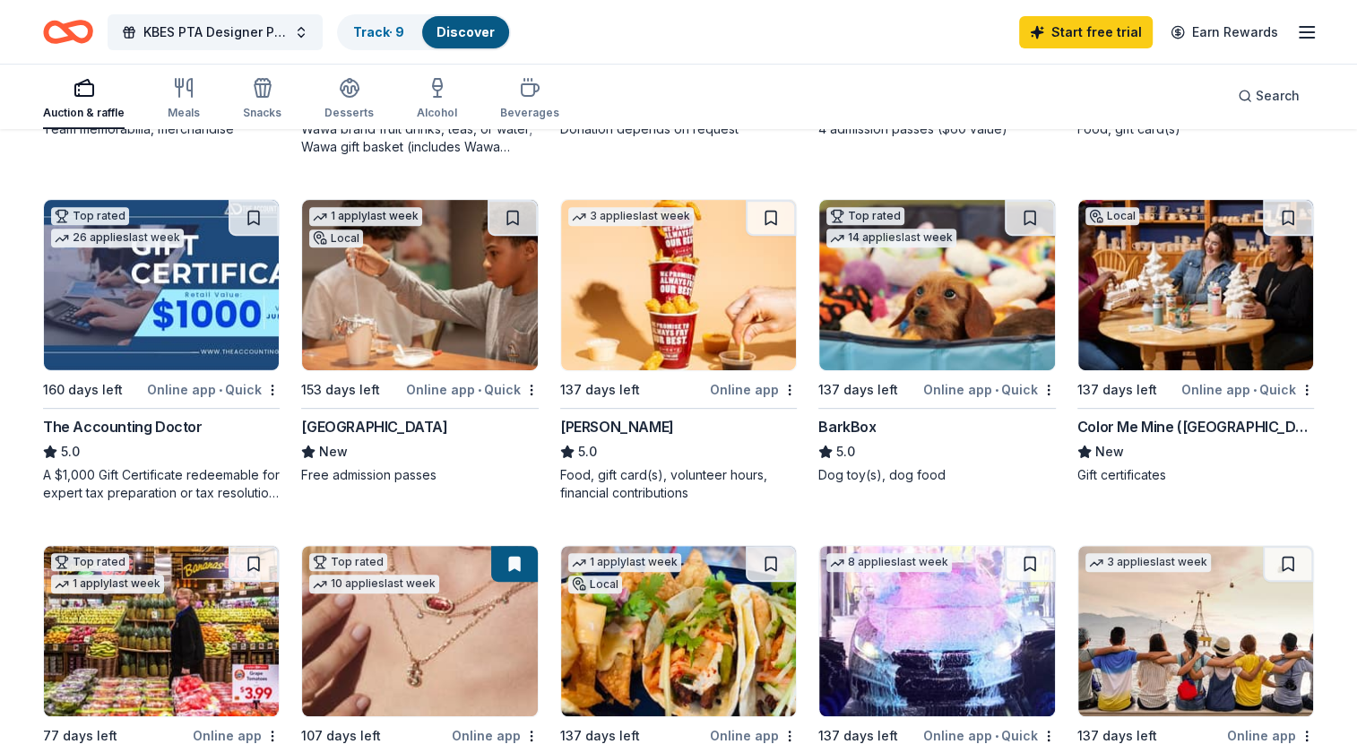
click at [1142, 416] on div "Color Me Mine ([GEOGRAPHIC_DATA])" at bounding box center [1196, 427] width 237 height 22
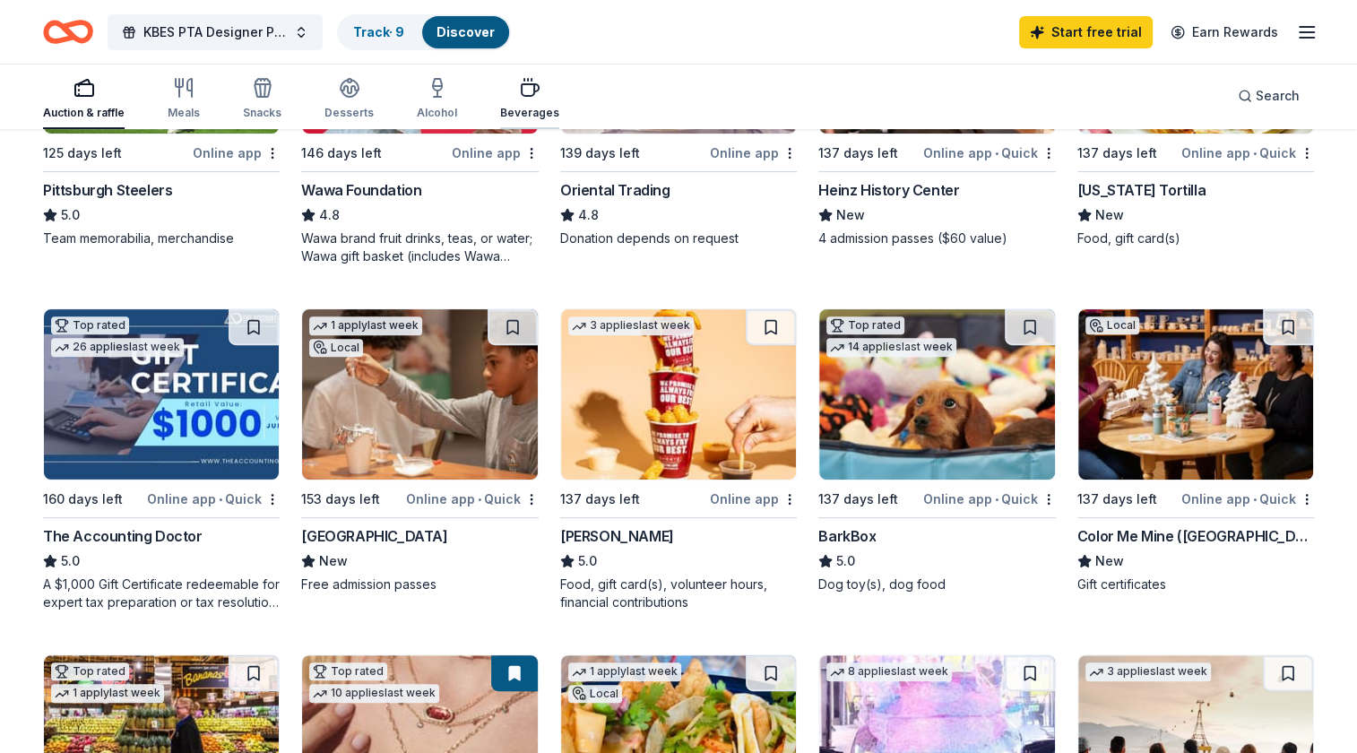
scroll to position [314, 0]
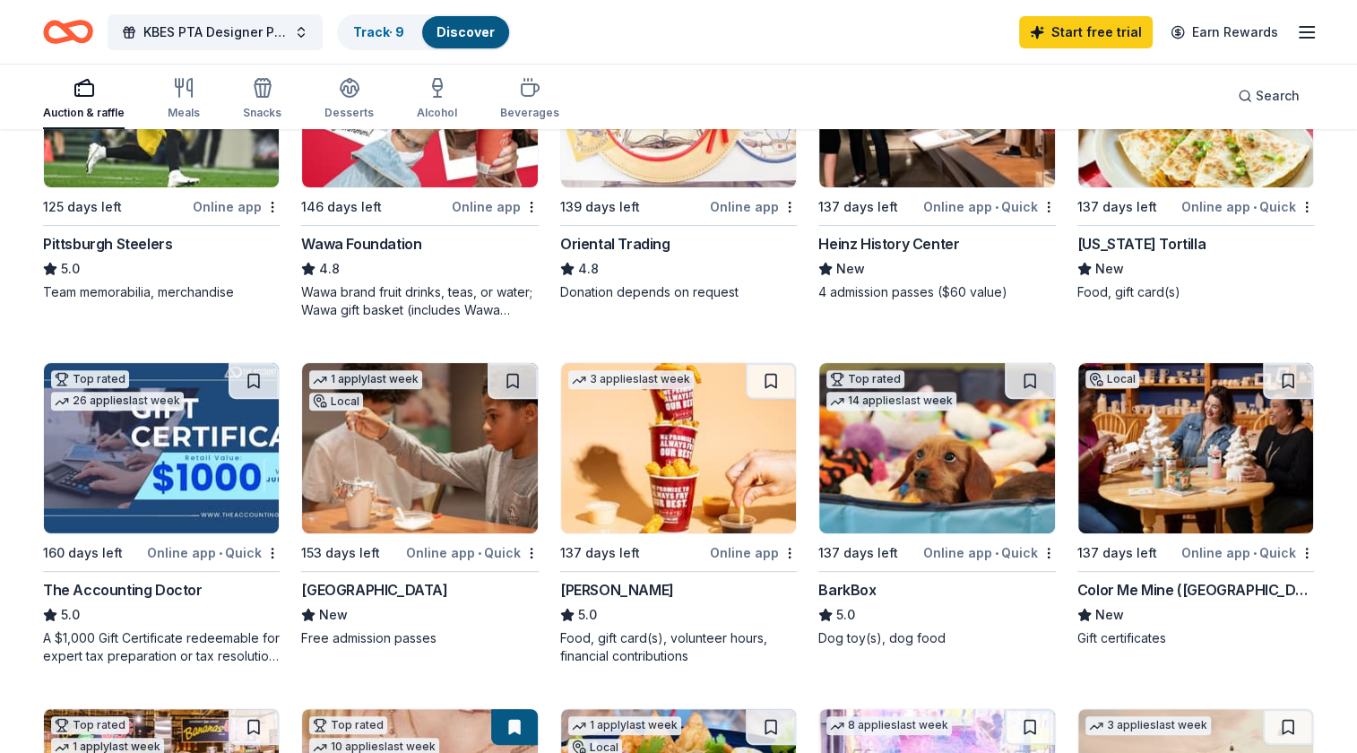
click at [471, 30] on link "Discover" at bounding box center [466, 31] width 58 height 15
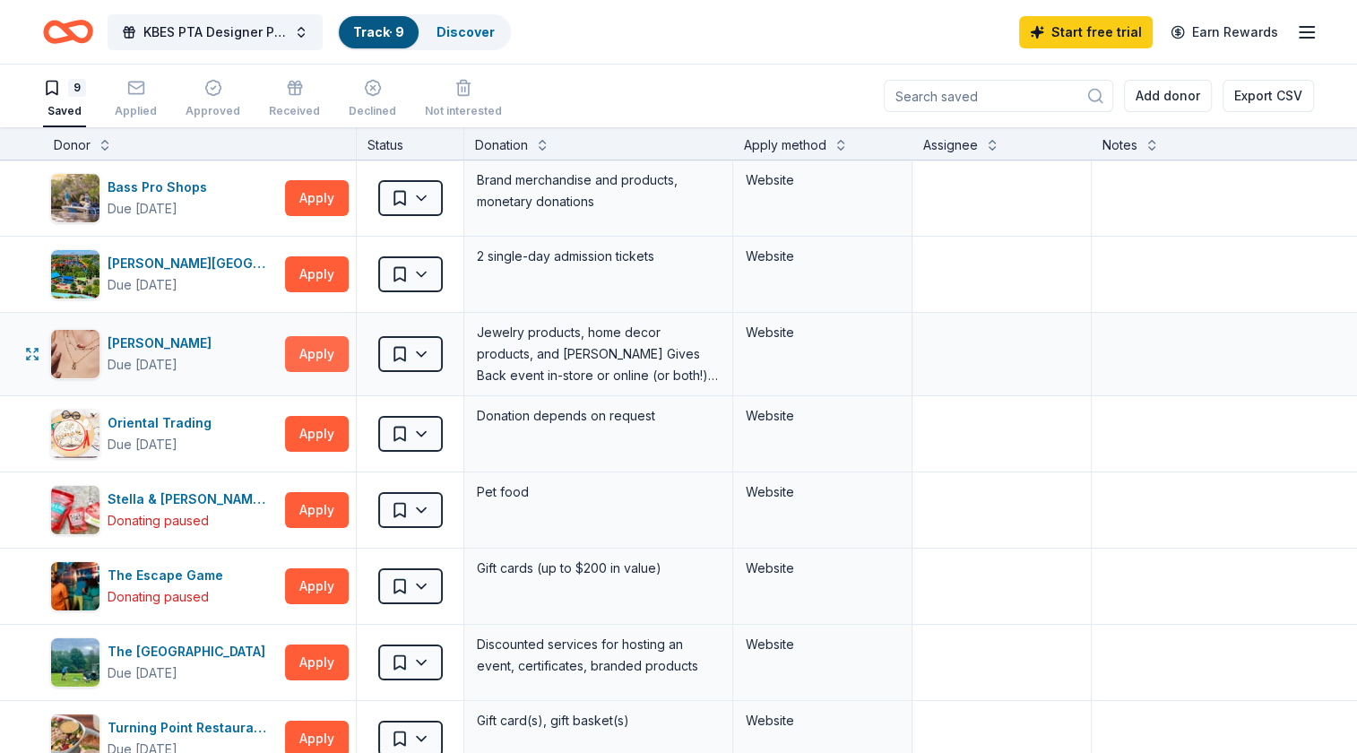
click at [317, 352] on button "Apply" at bounding box center [317, 354] width 64 height 36
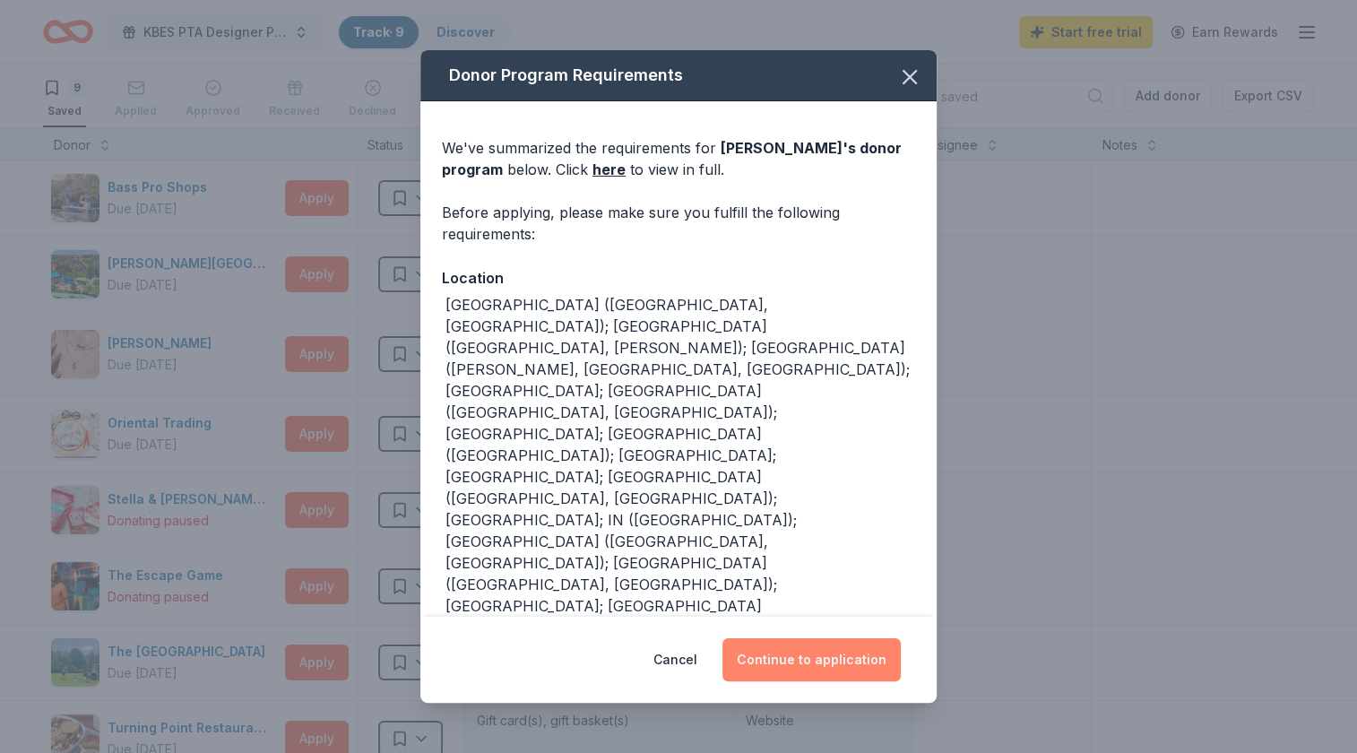
click at [805, 659] on button "Continue to application" at bounding box center [812, 659] width 178 height 43
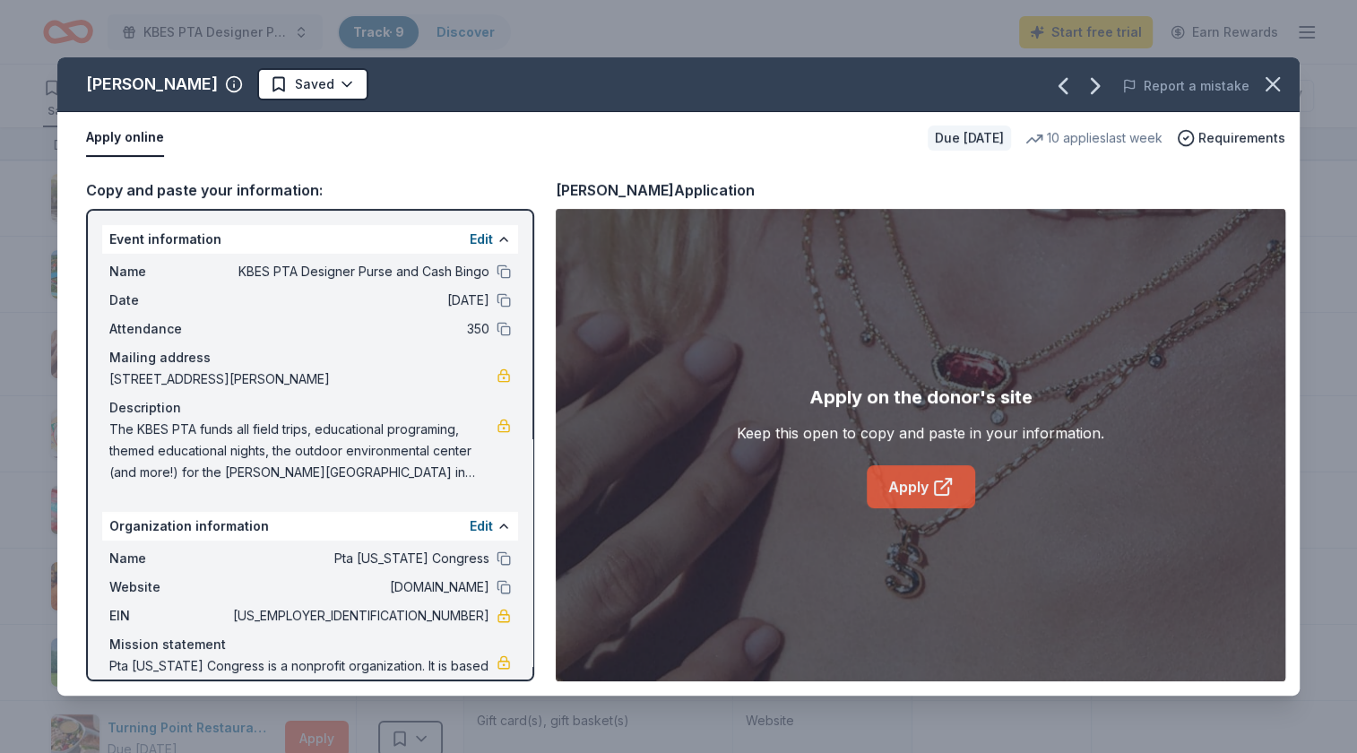
click at [935, 488] on icon at bounding box center [943, 487] width 22 height 22
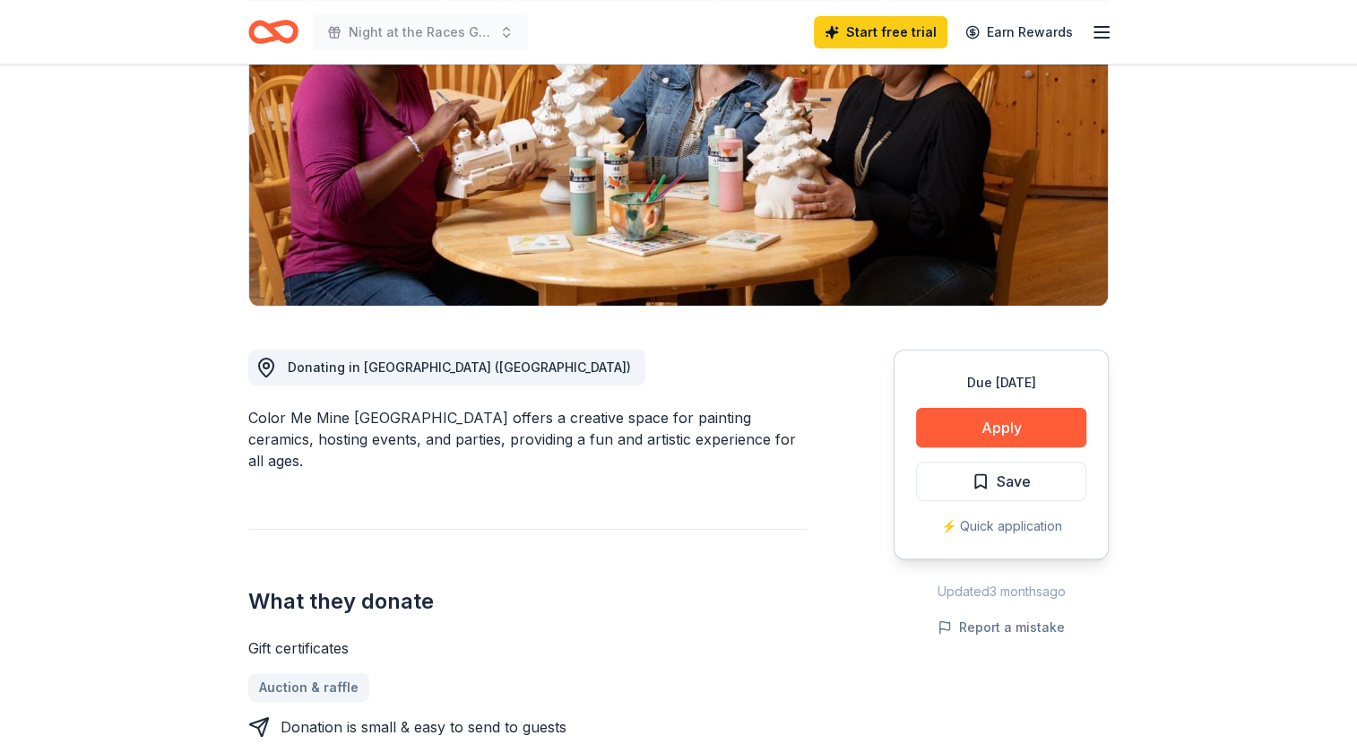
scroll to position [252, 0]
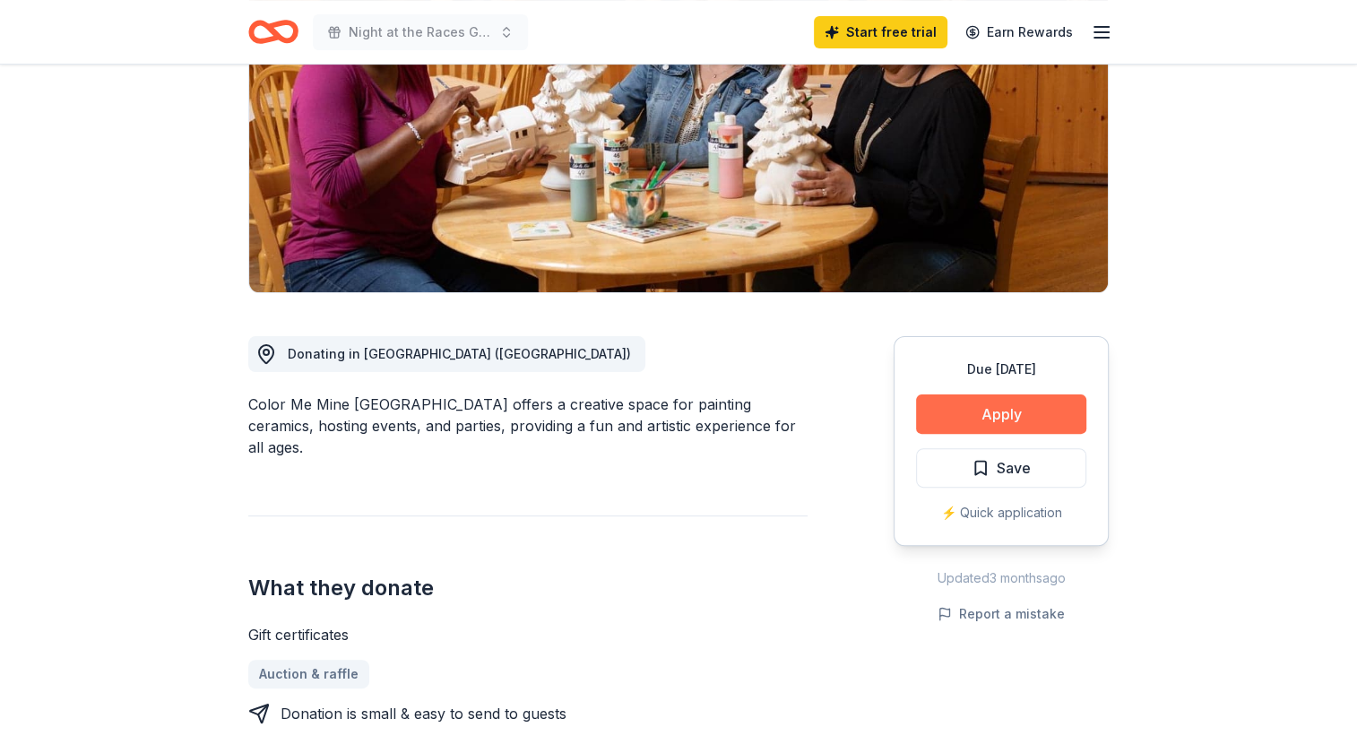
click at [1033, 418] on button "Apply" at bounding box center [1001, 413] width 170 height 39
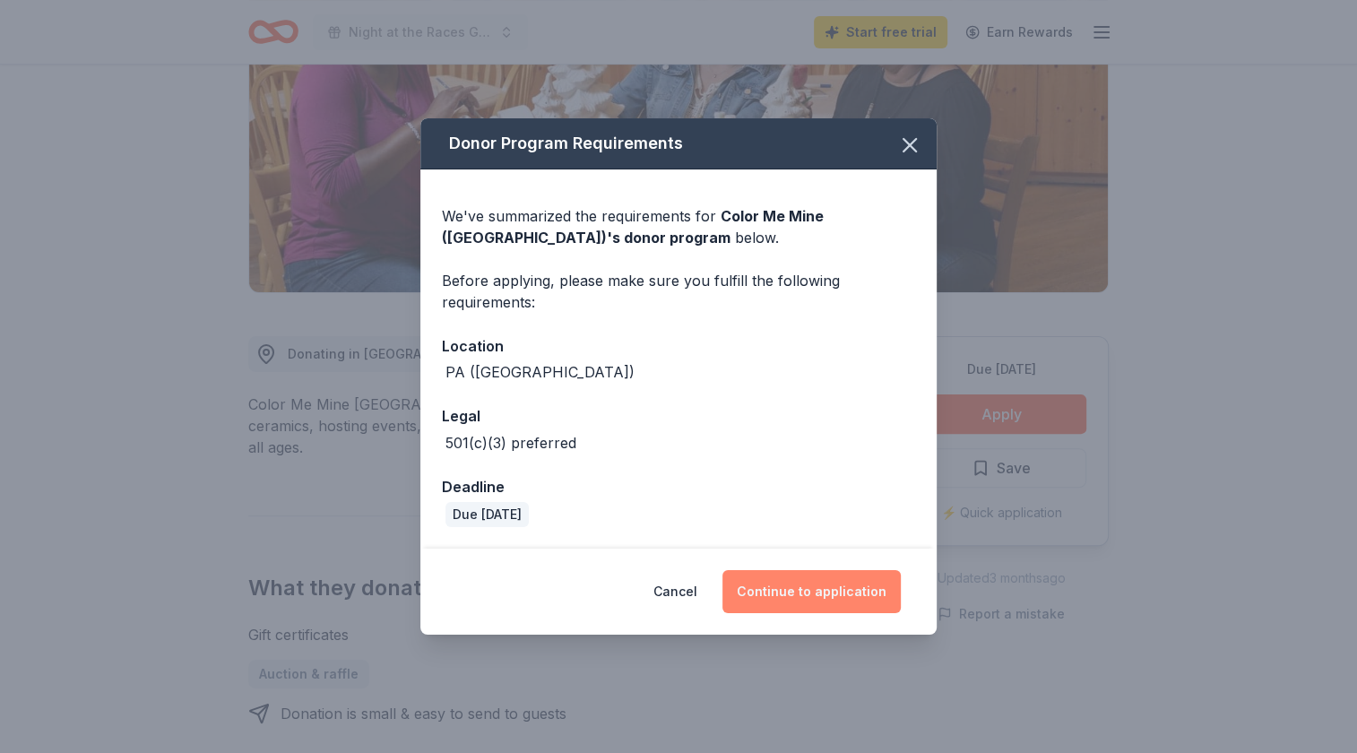
click at [838, 594] on button "Continue to application" at bounding box center [812, 591] width 178 height 43
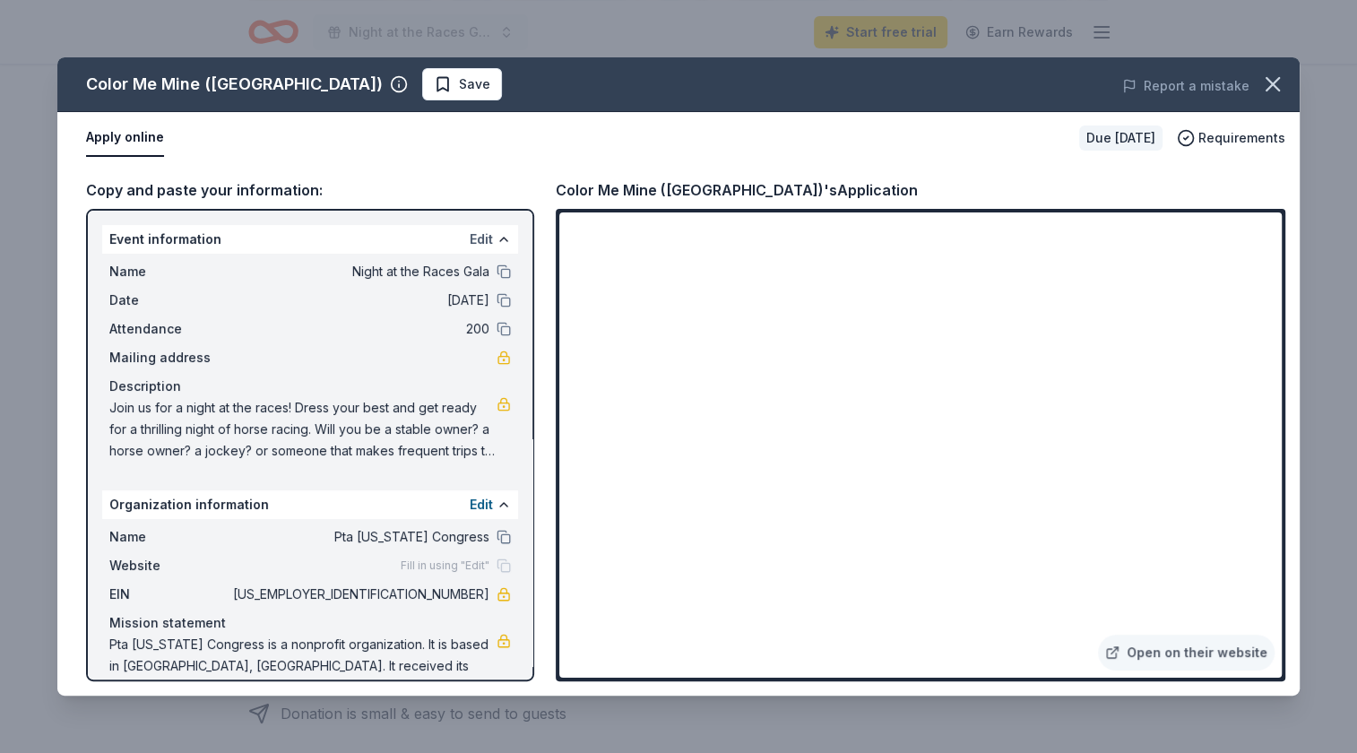
click at [489, 238] on button "Edit" at bounding box center [481, 240] width 23 height 22
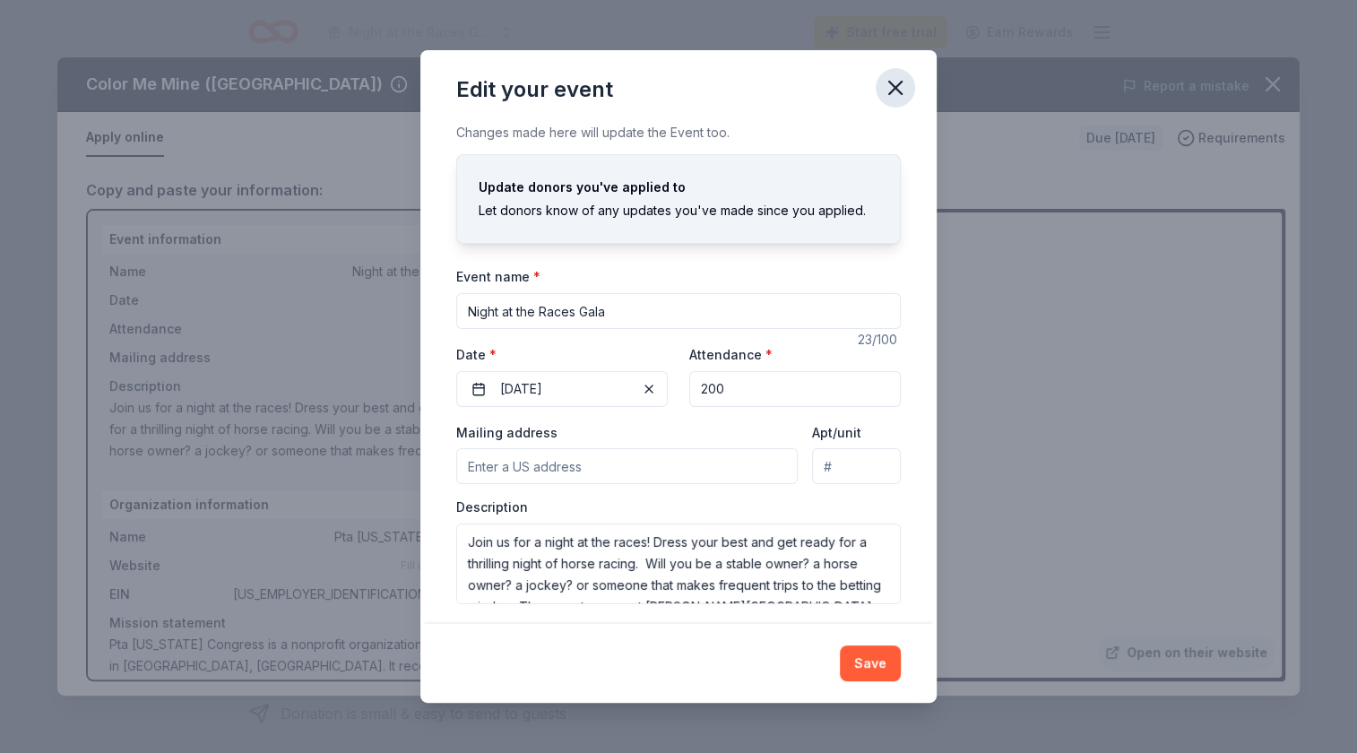
click at [890, 81] on icon "button" at bounding box center [895, 87] width 25 height 25
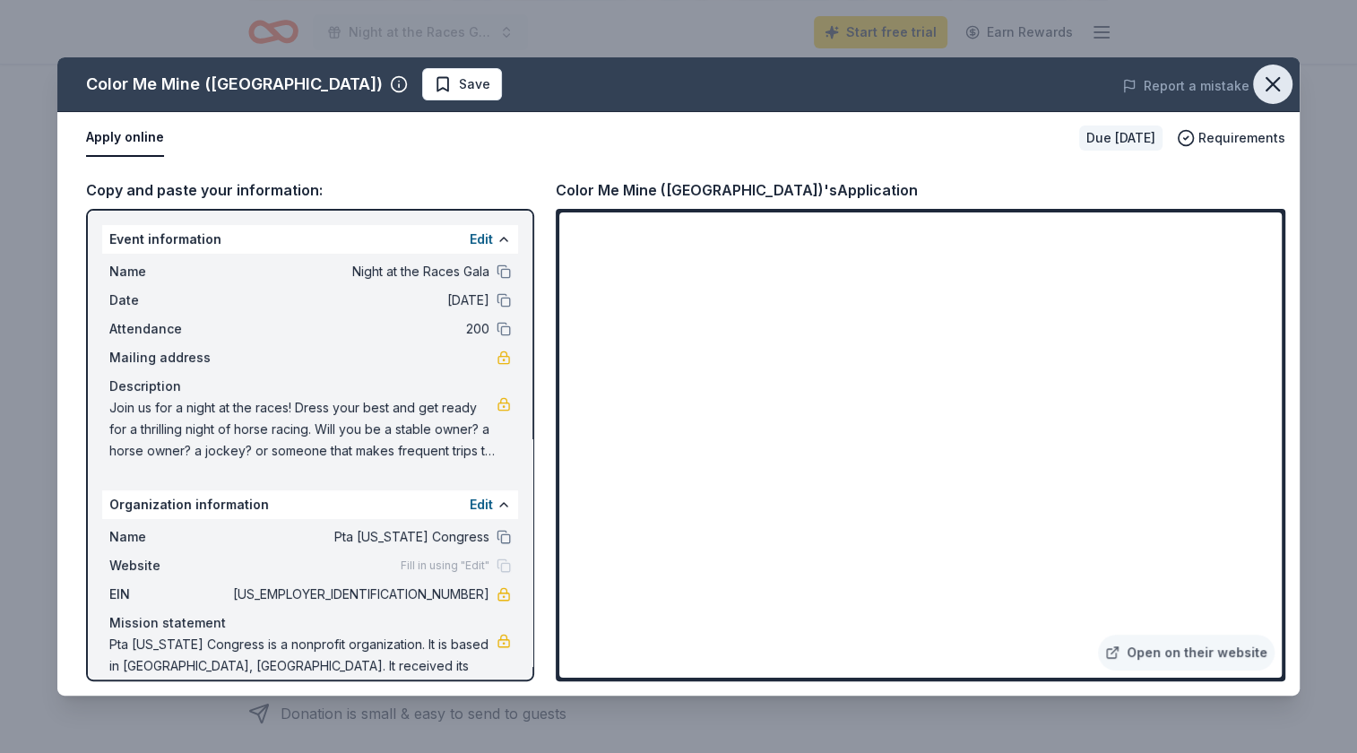
click at [1269, 86] on icon "button" at bounding box center [1273, 84] width 13 height 13
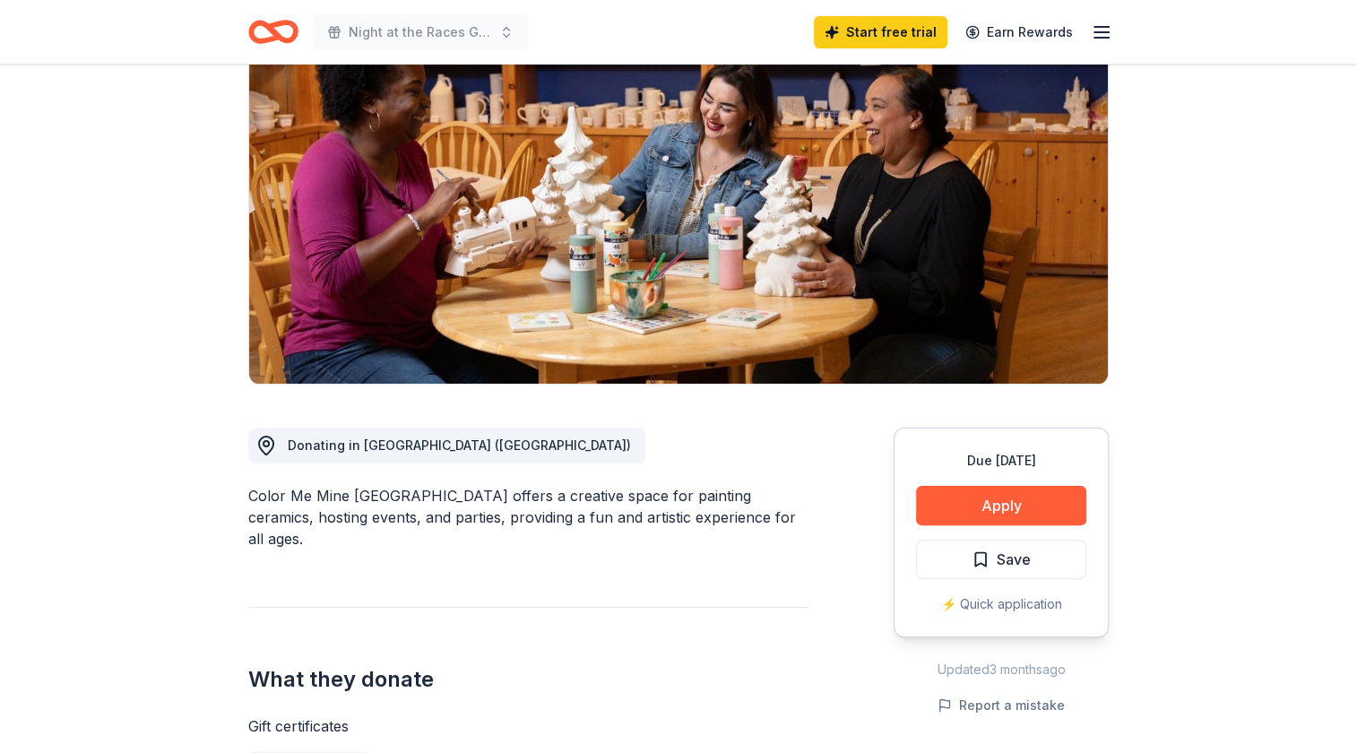
scroll to position [0, 0]
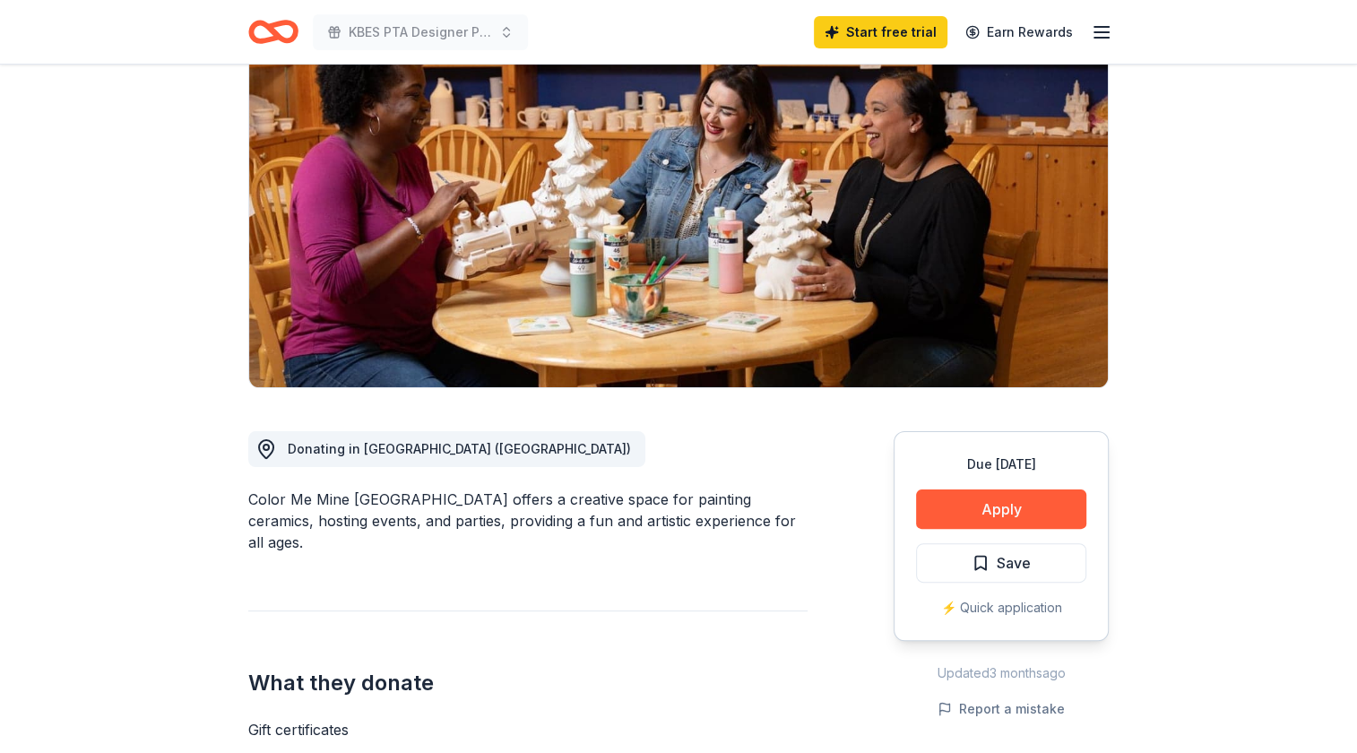
scroll to position [173, 0]
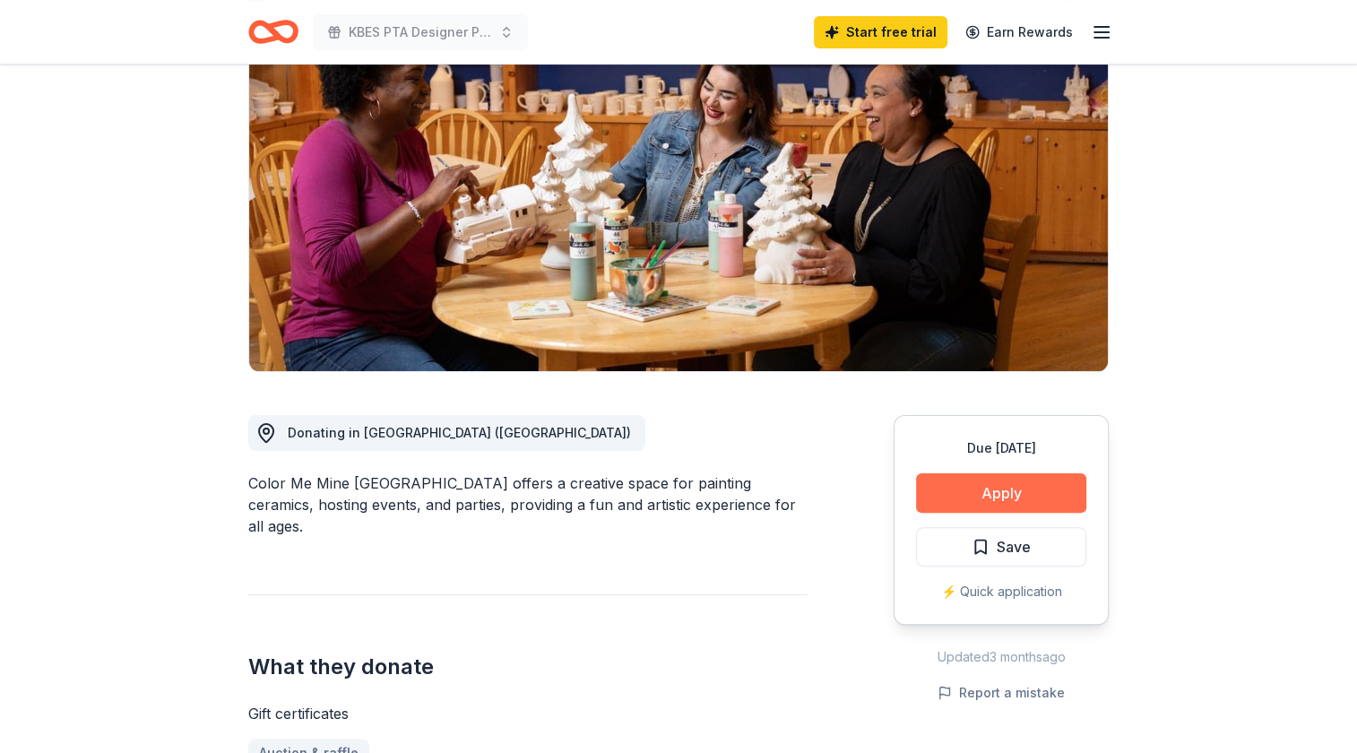
click at [964, 483] on button "Apply" at bounding box center [1001, 492] width 170 height 39
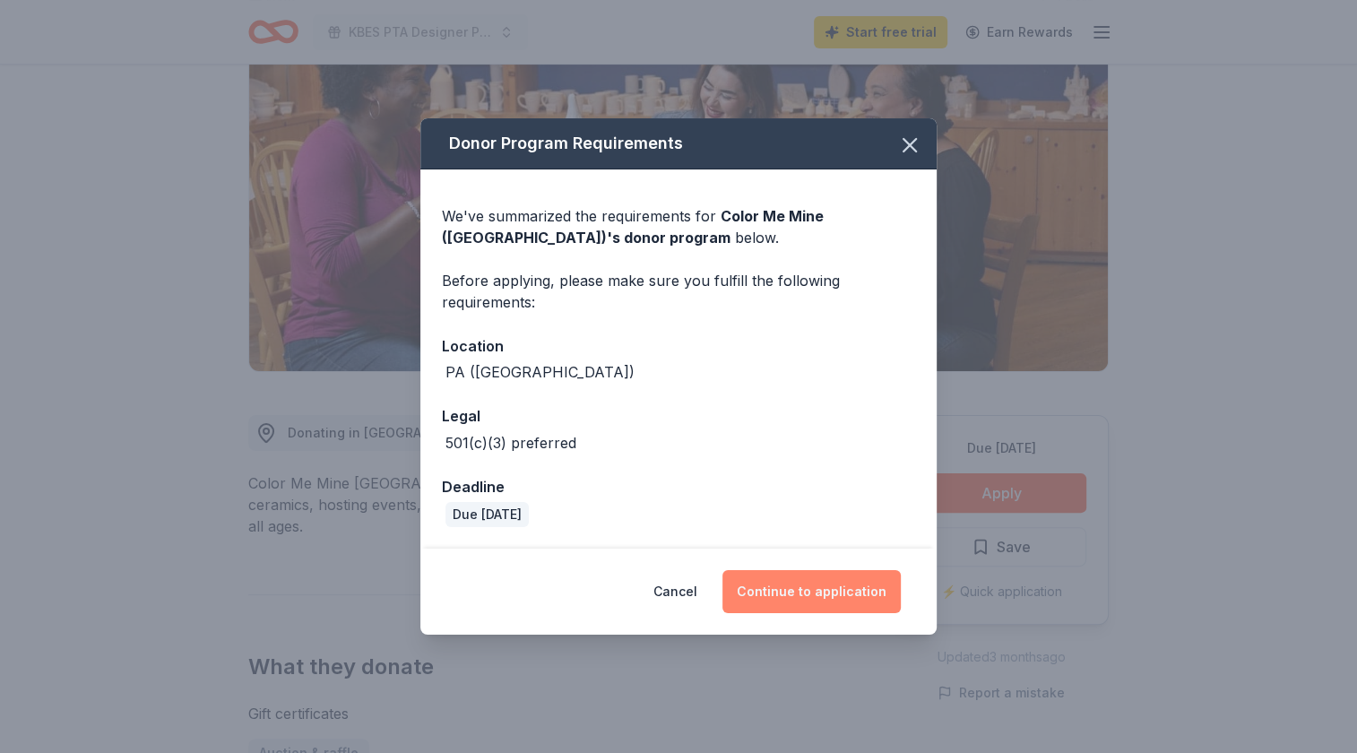
click at [803, 600] on button "Continue to application" at bounding box center [812, 591] width 178 height 43
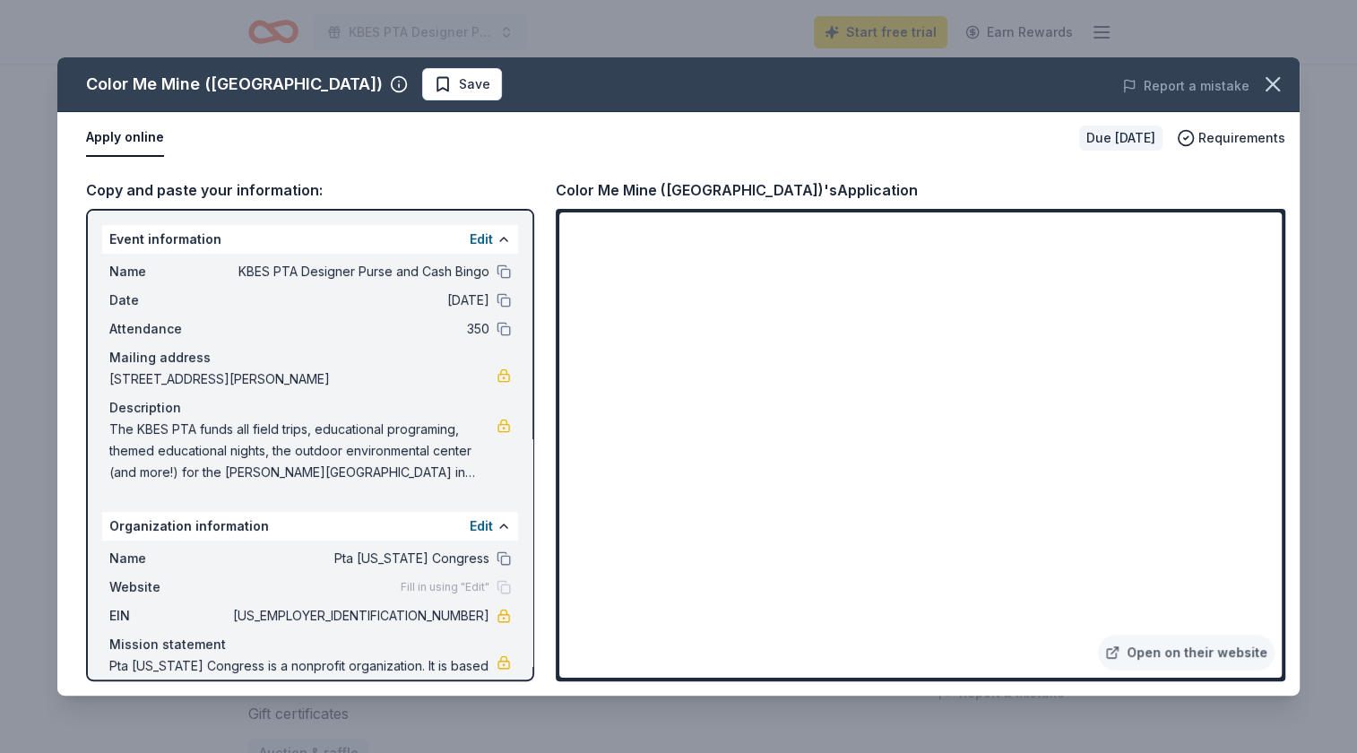
scroll to position [39, 0]
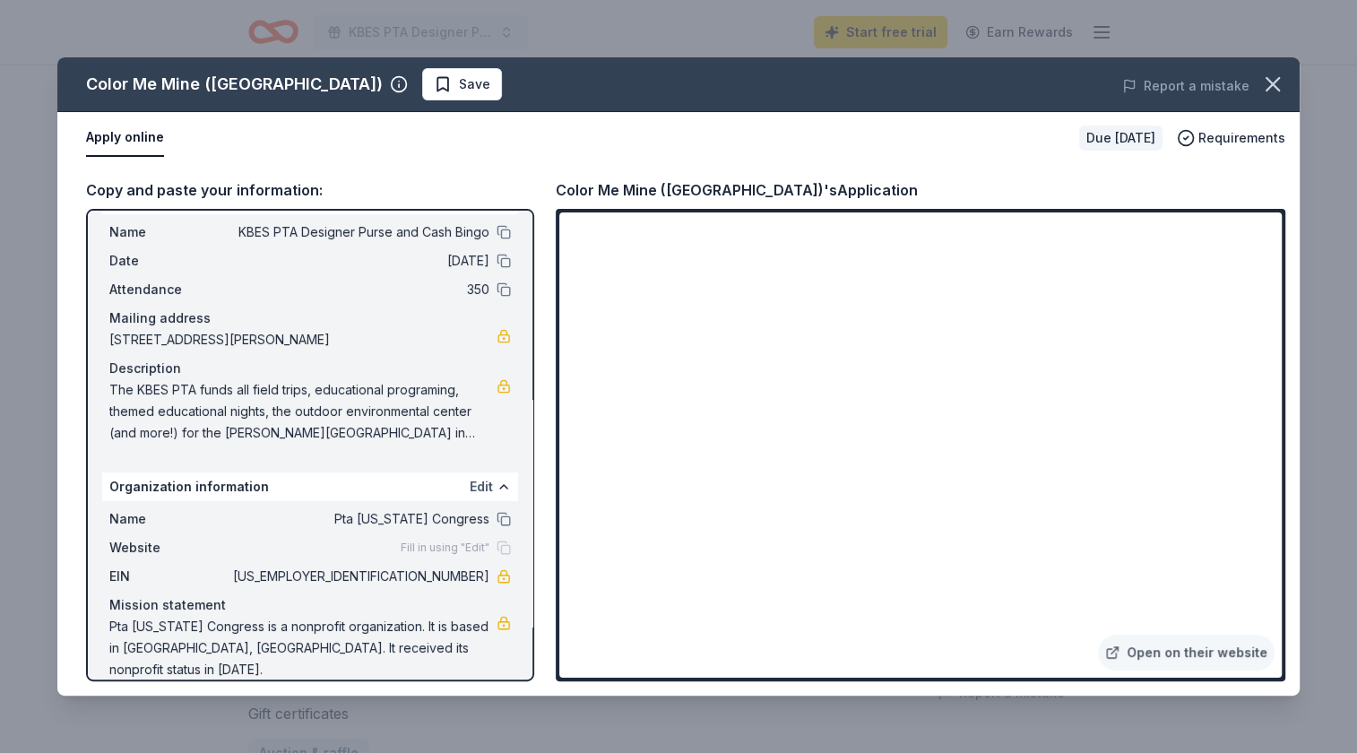
click at [489, 488] on button "Edit" at bounding box center [481, 487] width 23 height 22
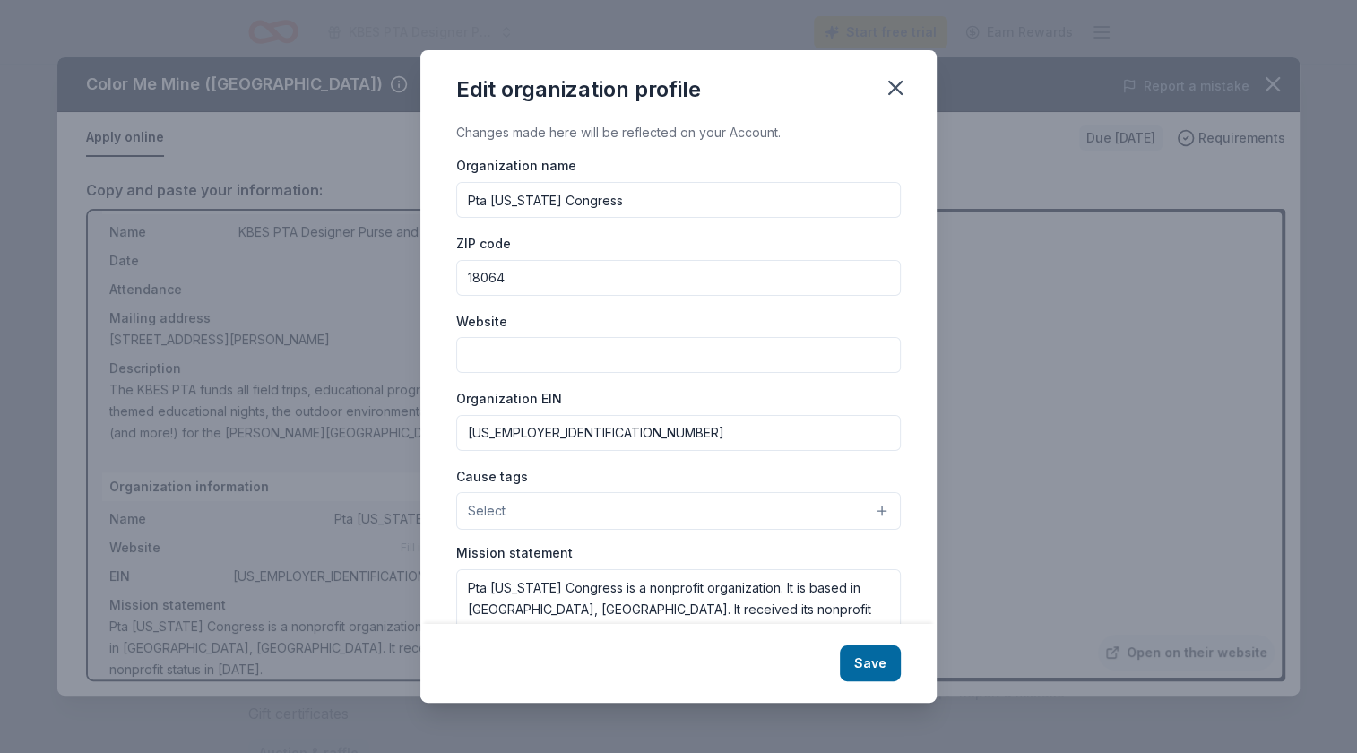
click at [518, 346] on input "Website" at bounding box center [678, 355] width 445 height 36
type input "[DOMAIN_NAME]"
click at [879, 662] on button "Save" at bounding box center [870, 663] width 61 height 36
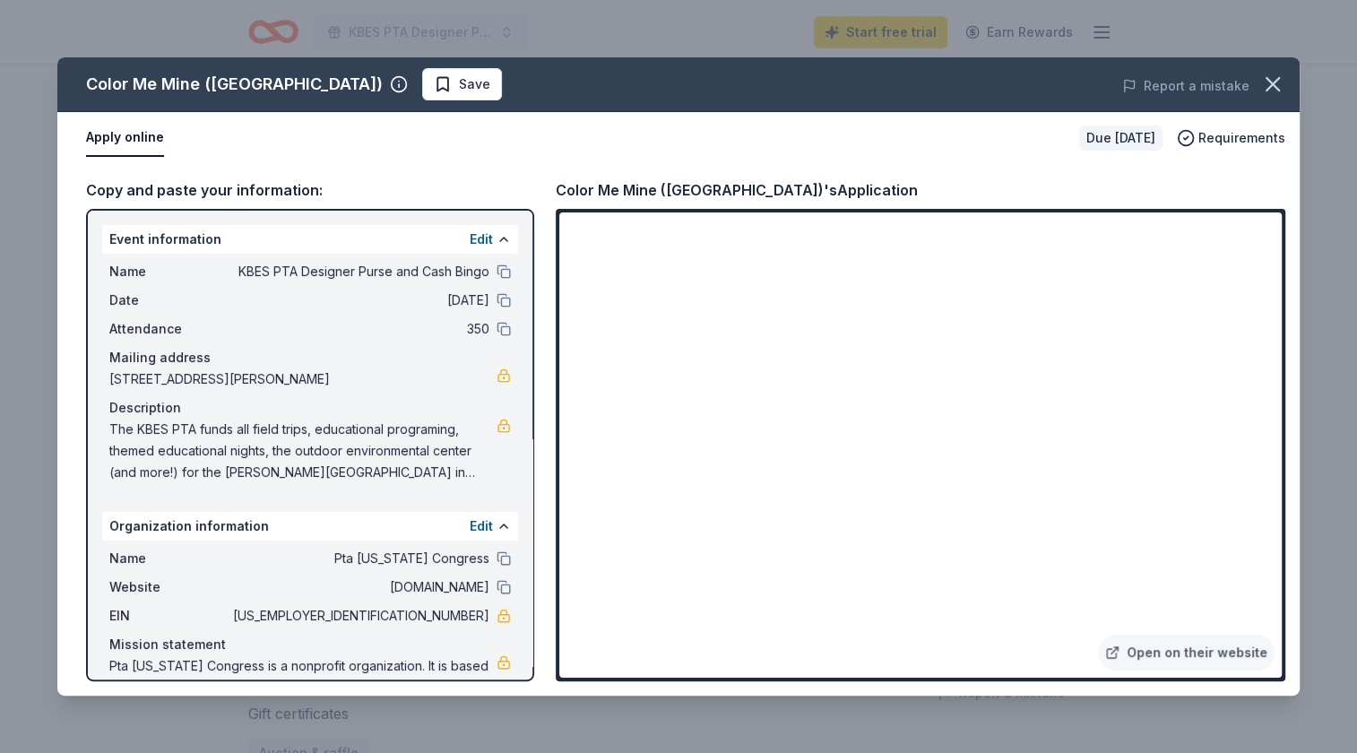
scroll to position [1, 0]
drag, startPoint x: 112, startPoint y: 426, endPoint x: 353, endPoint y: 455, distance: 242.9
click at [353, 455] on span "The KBES PTA funds all field trips, educational programing, themed educational …" at bounding box center [302, 450] width 387 height 65
click at [1276, 82] on icon "button" at bounding box center [1272, 84] width 25 height 25
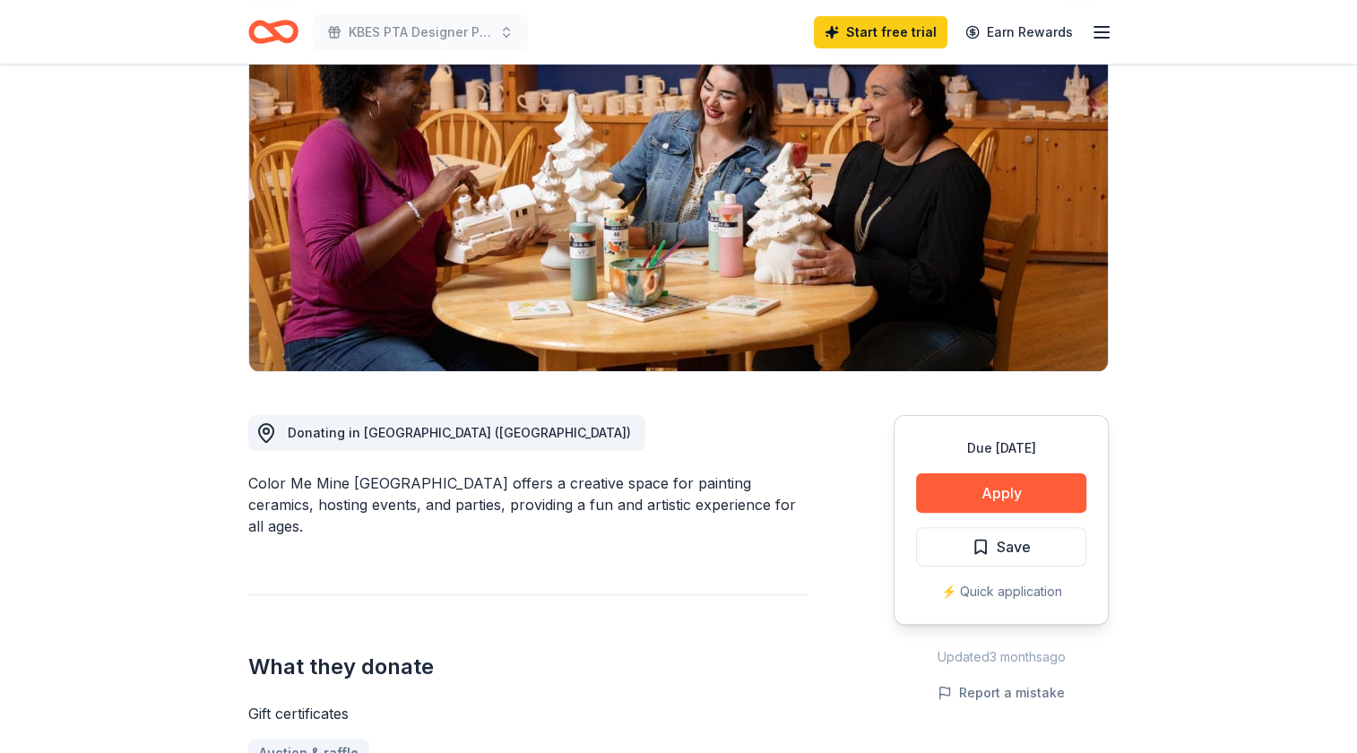
scroll to position [0, 0]
